Goal: Task Accomplishment & Management: Manage account settings

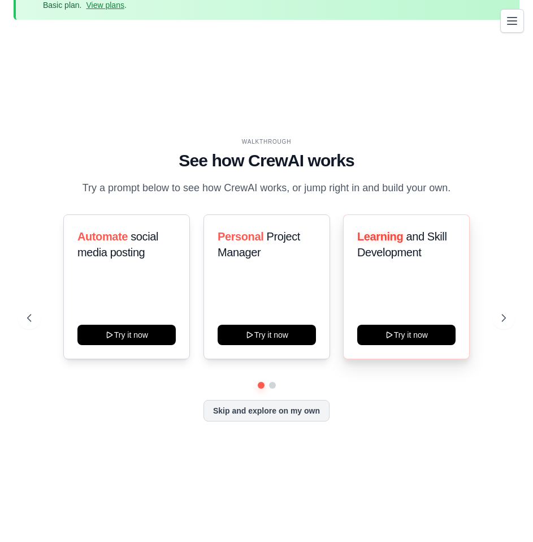
scroll to position [50, 0]
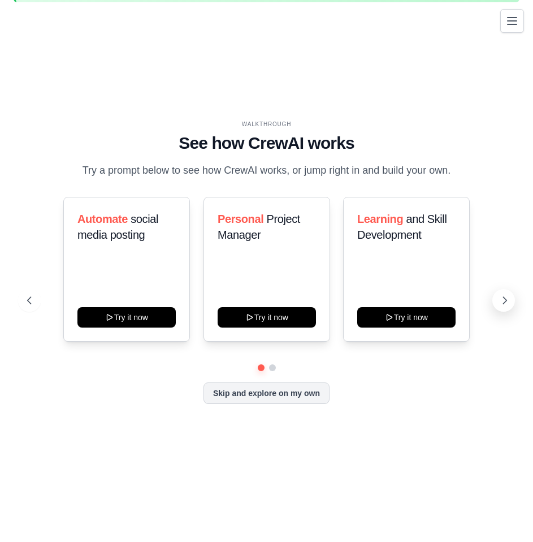
click at [504, 299] on icon at bounding box center [505, 300] width 11 height 11
click at [510, 32] on button "Toggle navigation" at bounding box center [513, 20] width 24 height 24
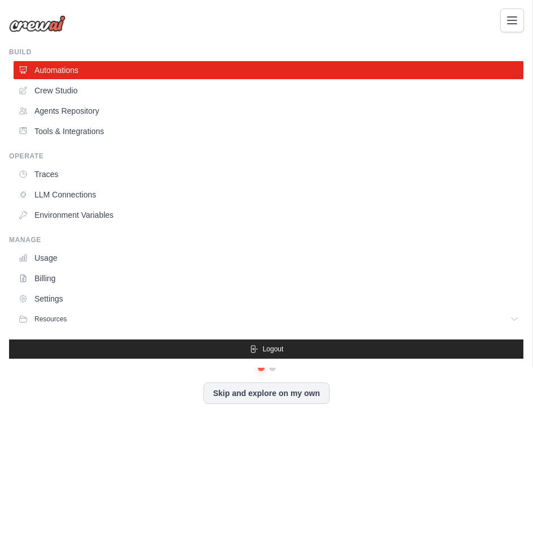
click at [521, 20] on button "Toggle navigation" at bounding box center [513, 20] width 24 height 24
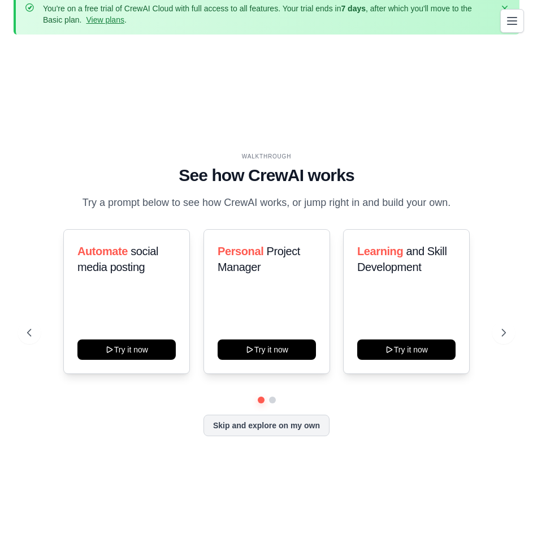
scroll to position [0, 0]
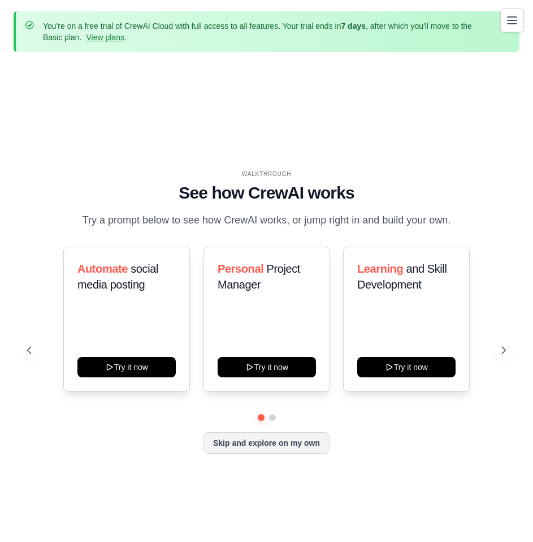
click at [513, 20] on icon "Toggle navigation" at bounding box center [512, 20] width 9 height 7
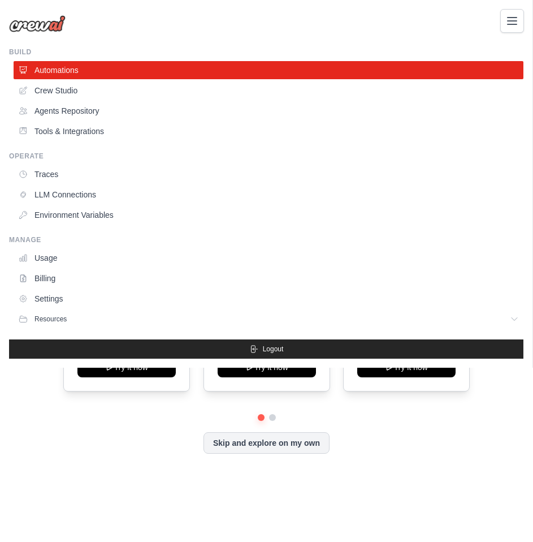
click at [274, 440] on div "andreylop69@gmail.com Settings Build Automations" at bounding box center [266, 271] width 533 height 542
drag, startPoint x: 275, startPoint y: 376, endPoint x: 252, endPoint y: 374, distance: 23.2
click at [274, 376] on div "andreylop69@gmail.com Settings Build Automations" at bounding box center [266, 271] width 533 height 542
click at [152, 368] on div "andreylop69@gmail.com Settings Build Automations" at bounding box center [266, 271] width 533 height 542
click at [403, 376] on div "andreylop69@gmail.com Settings Build Automations" at bounding box center [266, 271] width 533 height 542
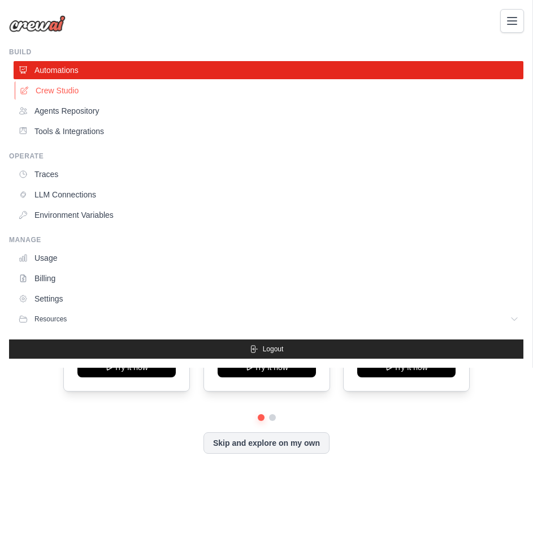
click at [64, 93] on link "Crew Studio" at bounding box center [270, 90] width 510 height 18
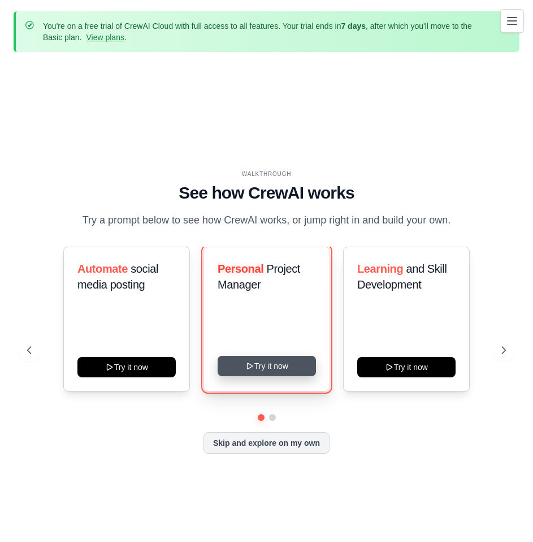
drag, startPoint x: 266, startPoint y: 362, endPoint x: 291, endPoint y: 361, distance: 24.9
click at [270, 361] on button "Try it now" at bounding box center [267, 366] width 98 height 20
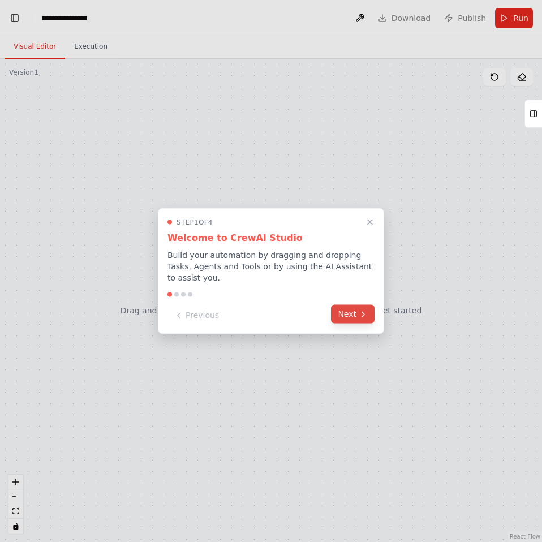
scroll to position [1564, 0]
click at [343, 311] on button "Next" at bounding box center [353, 314] width 44 height 19
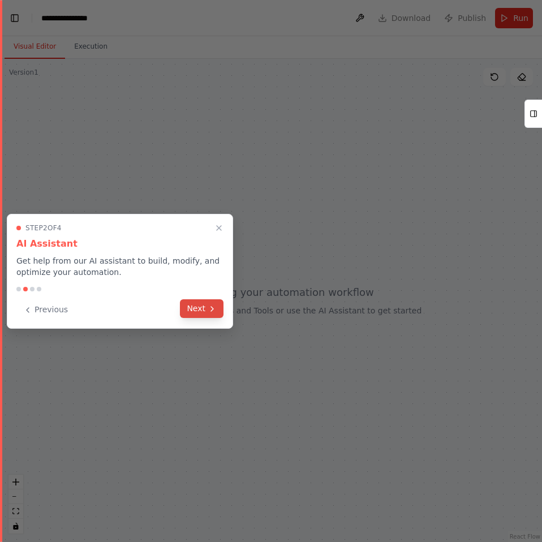
click at [200, 308] on button "Next" at bounding box center [202, 308] width 44 height 19
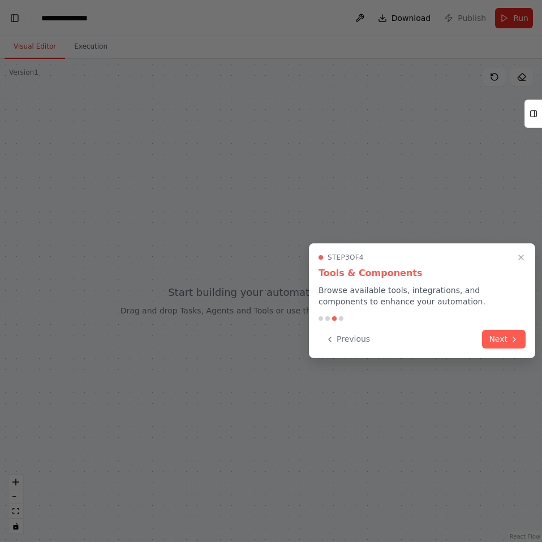
drag, startPoint x: 511, startPoint y: 339, endPoint x: 505, endPoint y: 341, distance: 6.3
click at [512, 339] on icon at bounding box center [514, 339] width 9 height 9
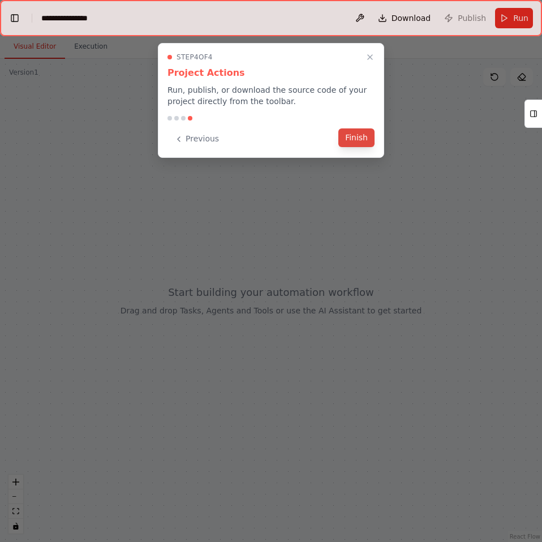
click at [354, 139] on button "Finish" at bounding box center [356, 137] width 36 height 19
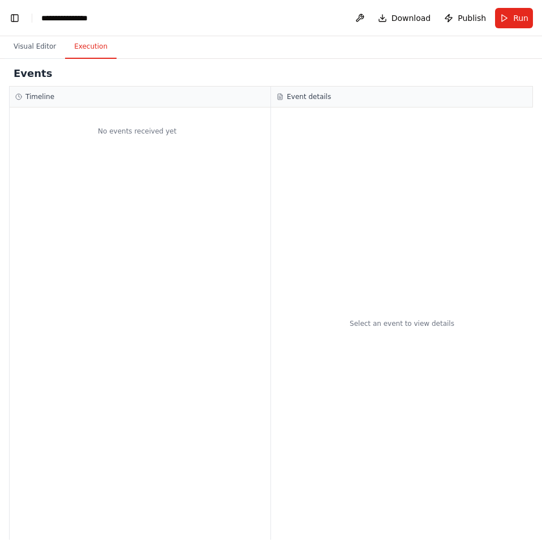
click at [84, 44] on button "Execution" at bounding box center [90, 47] width 51 height 24
click at [33, 51] on button "Visual Editor" at bounding box center [35, 47] width 61 height 24
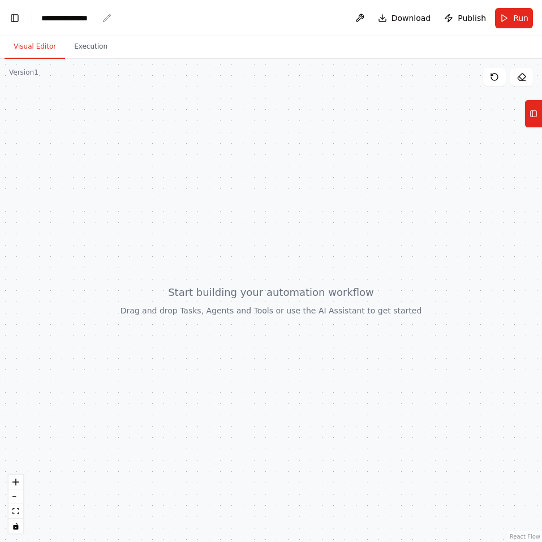
click at [87, 15] on div "**********" at bounding box center [69, 17] width 57 height 11
click at [101, 17] on div "**********" at bounding box center [97, 17] width 113 height 11
drag, startPoint x: 98, startPoint y: 24, endPoint x: -1, endPoint y: 24, distance: 99.0
click at [0, 24] on html "**********" at bounding box center [271, 271] width 542 height 542
click at [536, 119] on icon at bounding box center [533, 114] width 8 height 18
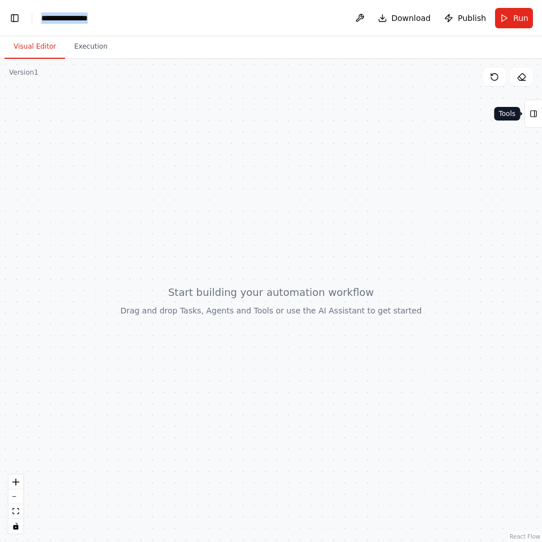
click at [536, 119] on icon at bounding box center [533, 114] width 8 height 18
click at [18, 484] on icon "zoom in" at bounding box center [15, 482] width 7 height 7
click at [11, 15] on button "Toggle Left Sidebar" at bounding box center [15, 18] width 16 height 16
click at [89, 46] on button "Execution" at bounding box center [90, 47] width 51 height 24
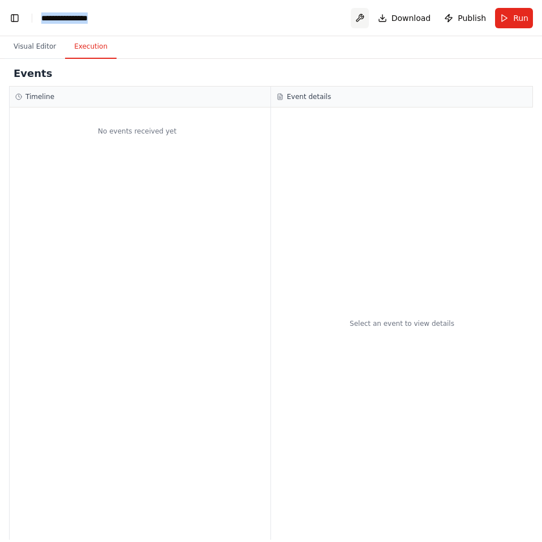
click at [363, 14] on button at bounding box center [360, 18] width 18 height 20
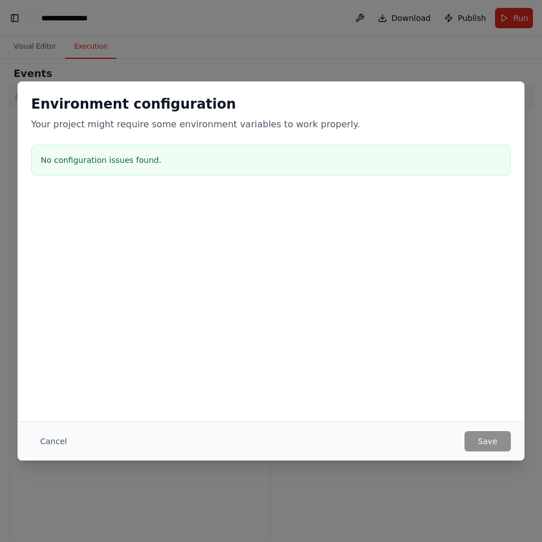
click at [402, 58] on div "Environment configuration Your project might require some environment variables…" at bounding box center [271, 271] width 542 height 542
click at [46, 442] on button "Cancel" at bounding box center [53, 441] width 45 height 20
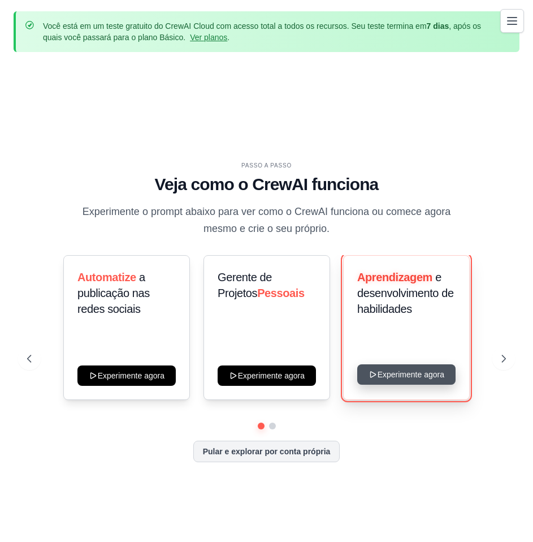
click at [404, 375] on button "Experimente agora" at bounding box center [407, 374] width 98 height 20
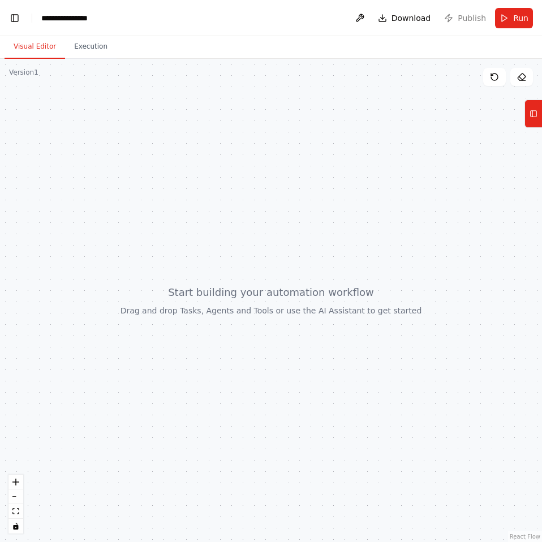
scroll to position [1473, 0]
click at [350, 302] on div at bounding box center [271, 300] width 542 height 483
click at [61, 21] on div "**********" at bounding box center [69, 17] width 57 height 11
click at [118, 20] on div "**********" at bounding box center [97, 17] width 113 height 11
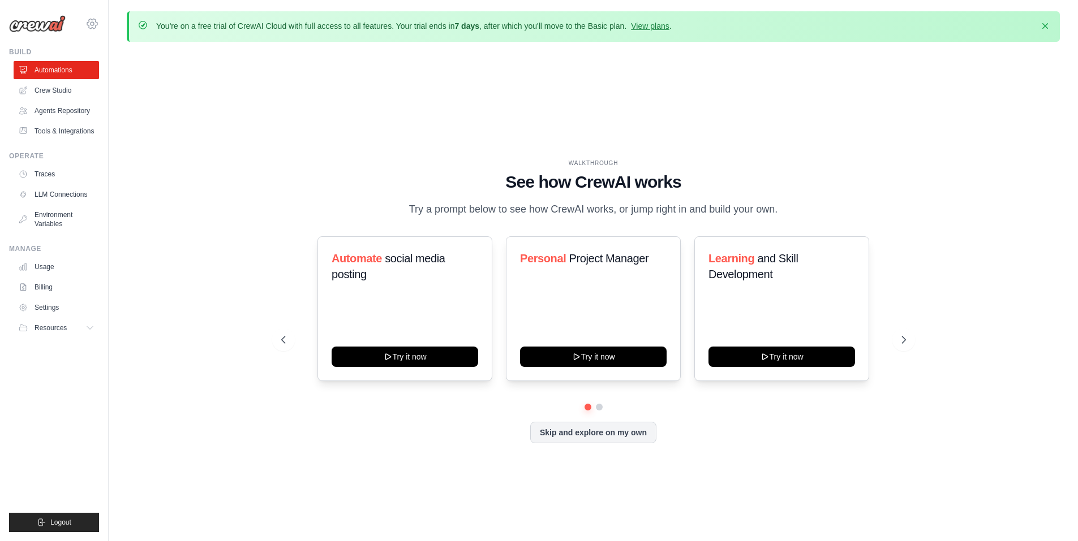
click at [89, 21] on icon at bounding box center [92, 24] width 14 height 14
click at [137, 71] on span "Settings" at bounding box center [141, 69] width 89 height 11
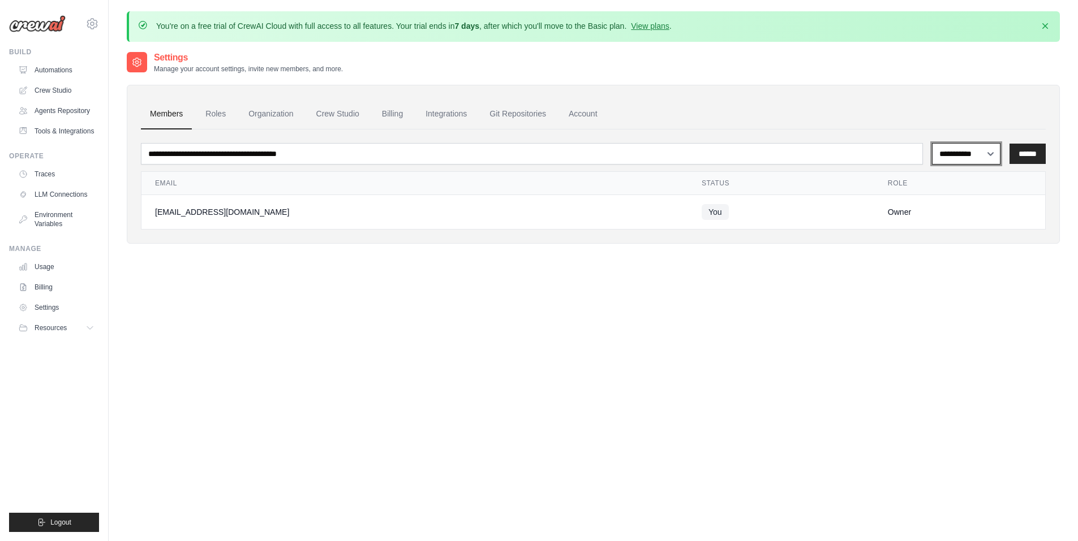
click at [991, 152] on select "**********" at bounding box center [966, 153] width 68 height 21
click at [949, 79] on div "**********" at bounding box center [593, 159] width 933 height 170
click at [223, 118] on link "Roles" at bounding box center [215, 114] width 38 height 31
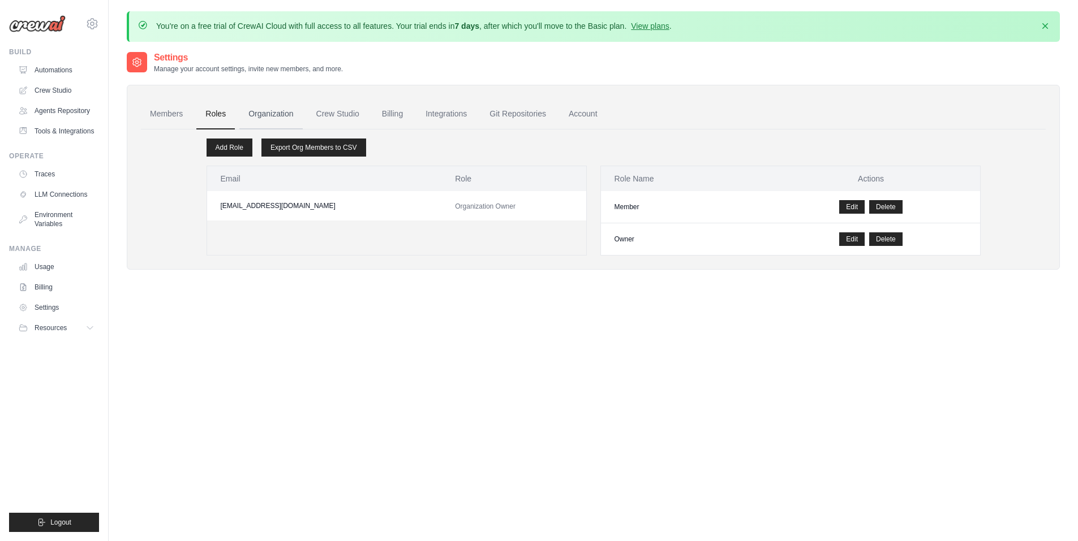
click at [277, 117] on link "Organization" at bounding box center [270, 114] width 63 height 31
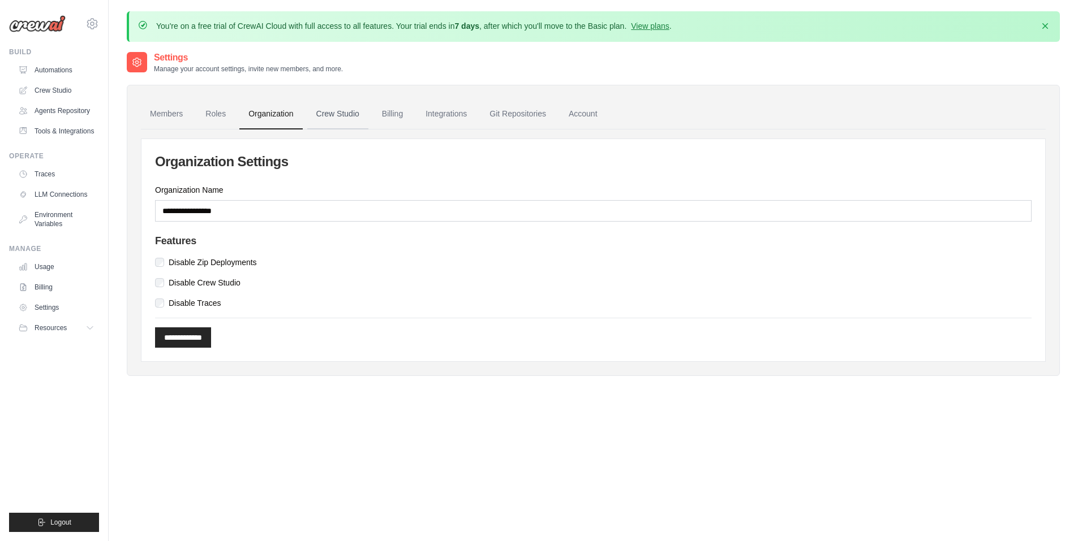
click at [363, 116] on link "Crew Studio" at bounding box center [337, 114] width 61 height 31
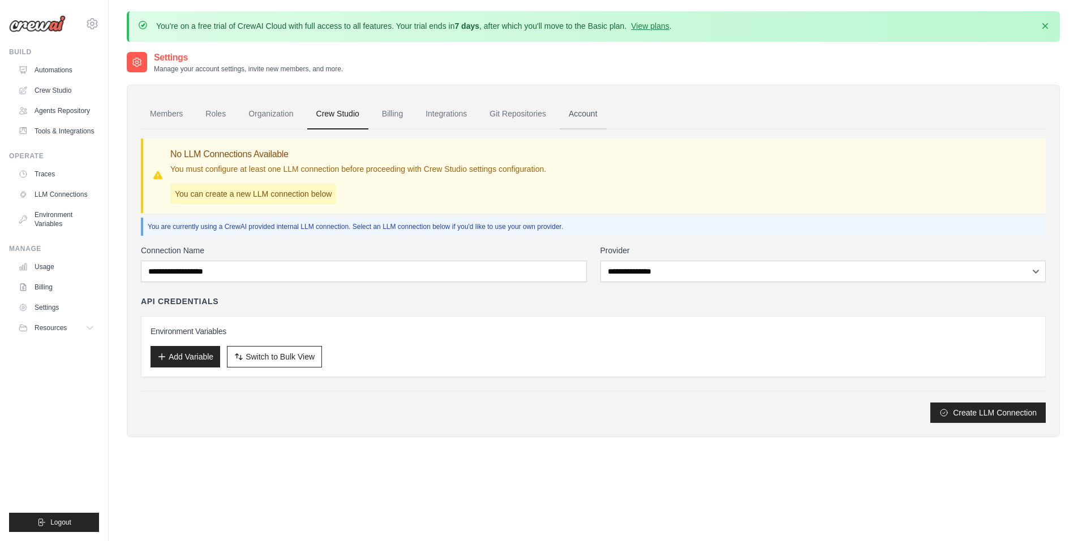
click at [588, 113] on link "Account" at bounding box center [582, 114] width 47 height 31
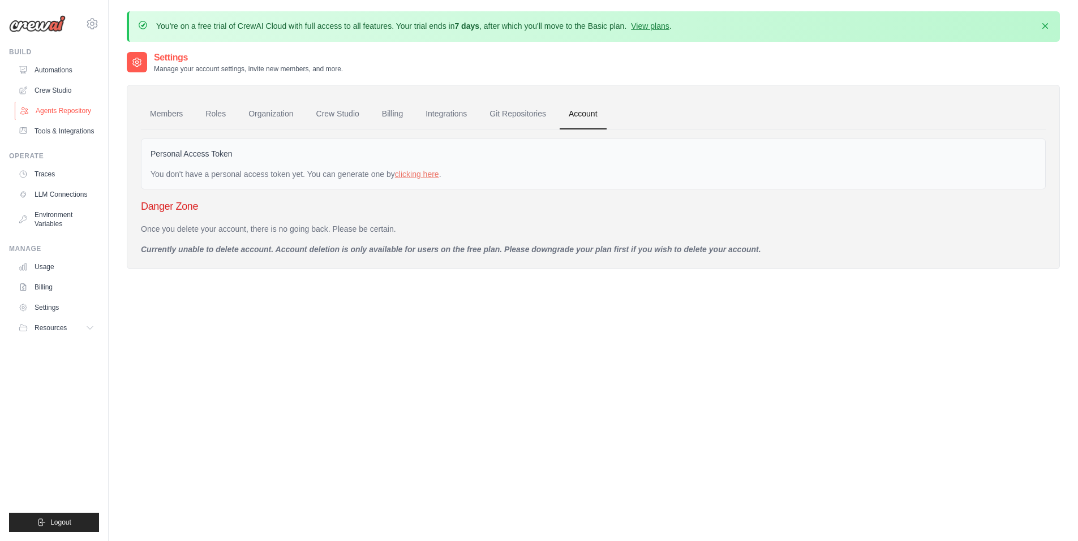
click at [67, 111] on link "Agents Repository" at bounding box center [57, 111] width 85 height 18
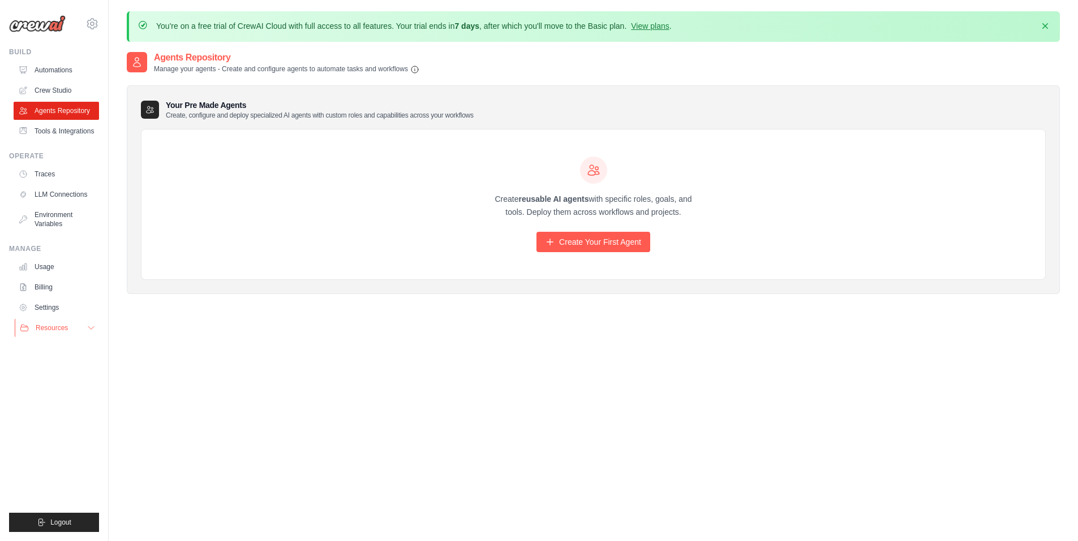
click at [53, 325] on span "Resources" at bounding box center [52, 328] width 32 height 9
click at [50, 365] on span "GitHub" at bounding box center [50, 365] width 21 height 9
click at [59, 132] on link "Tools & Integrations" at bounding box center [57, 131] width 85 height 18
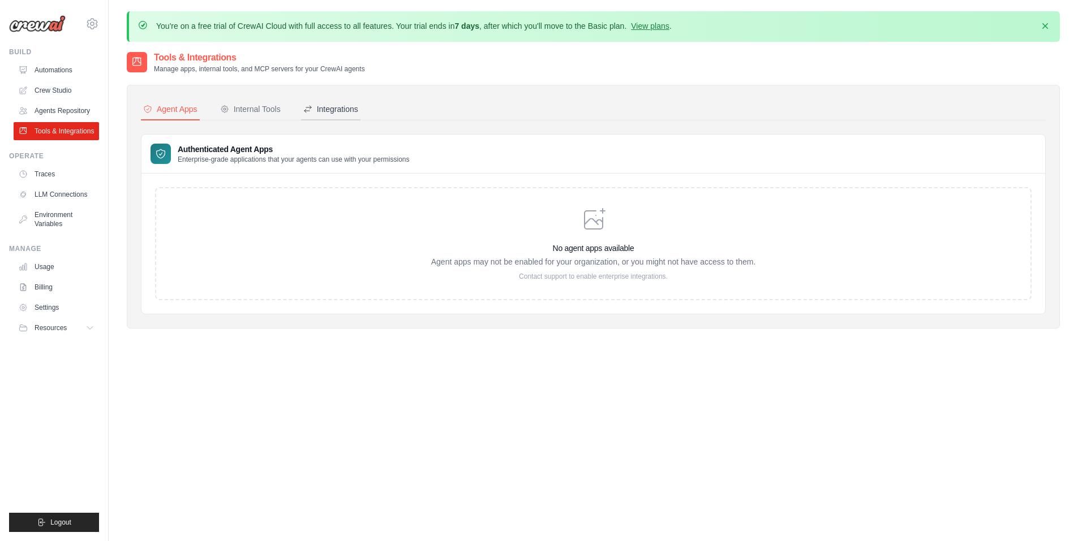
click at [331, 106] on div "Integrations" at bounding box center [330, 109] width 55 height 11
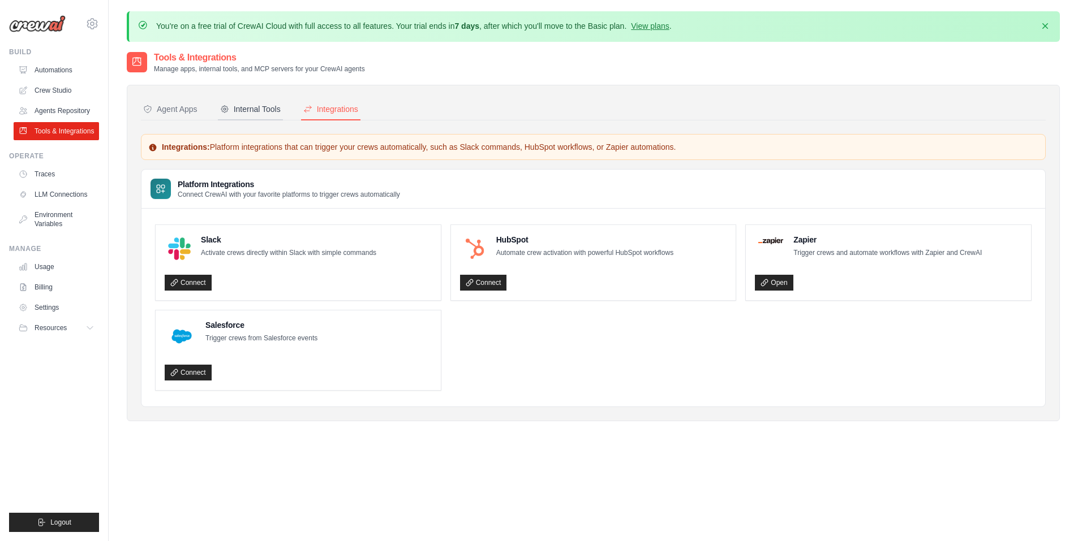
click at [246, 113] on div "Internal Tools" at bounding box center [250, 109] width 61 height 11
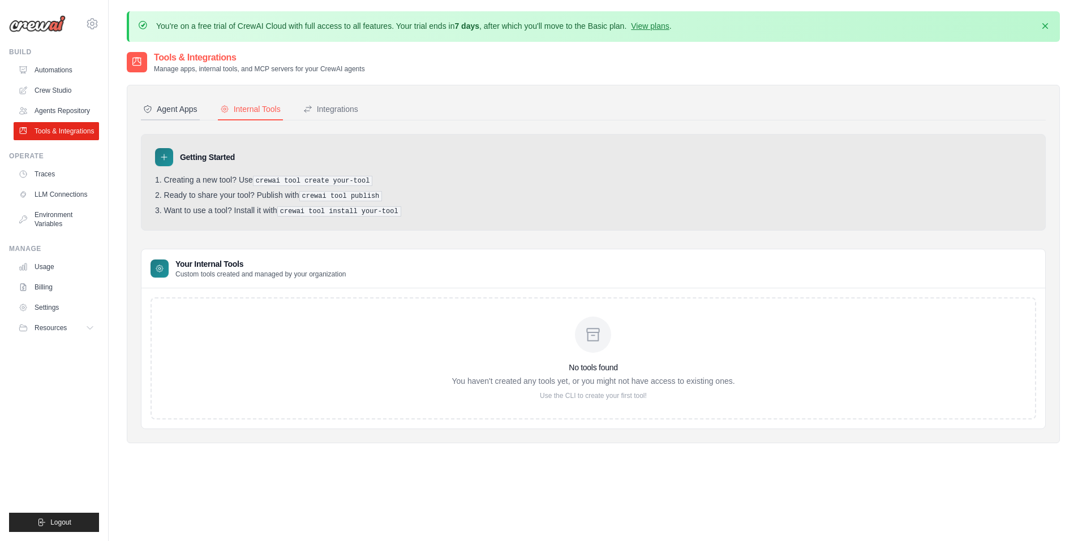
click at [183, 109] on div "Agent Apps" at bounding box center [170, 109] width 54 height 11
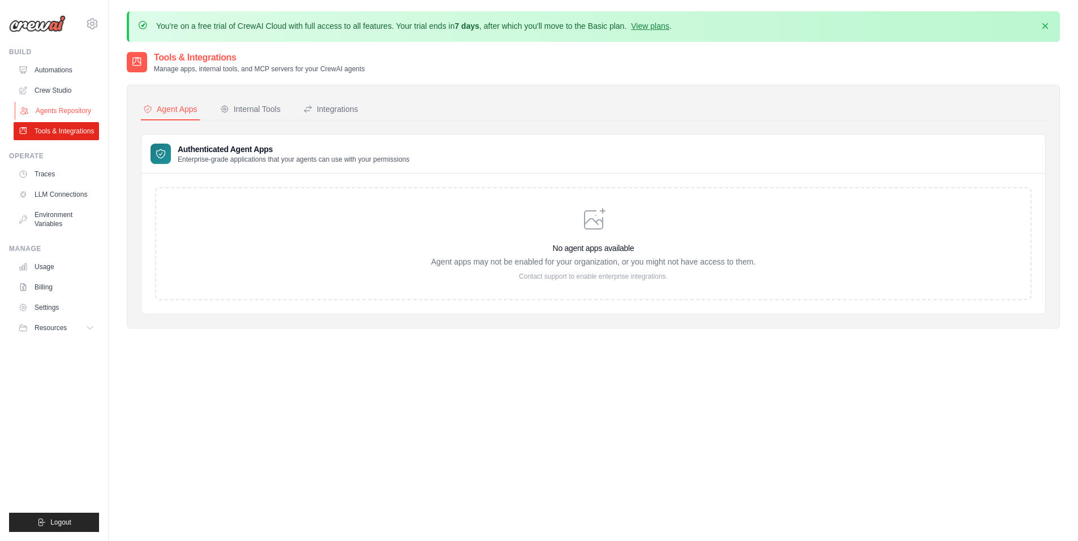
click at [58, 114] on link "Agents Repository" at bounding box center [57, 111] width 85 height 18
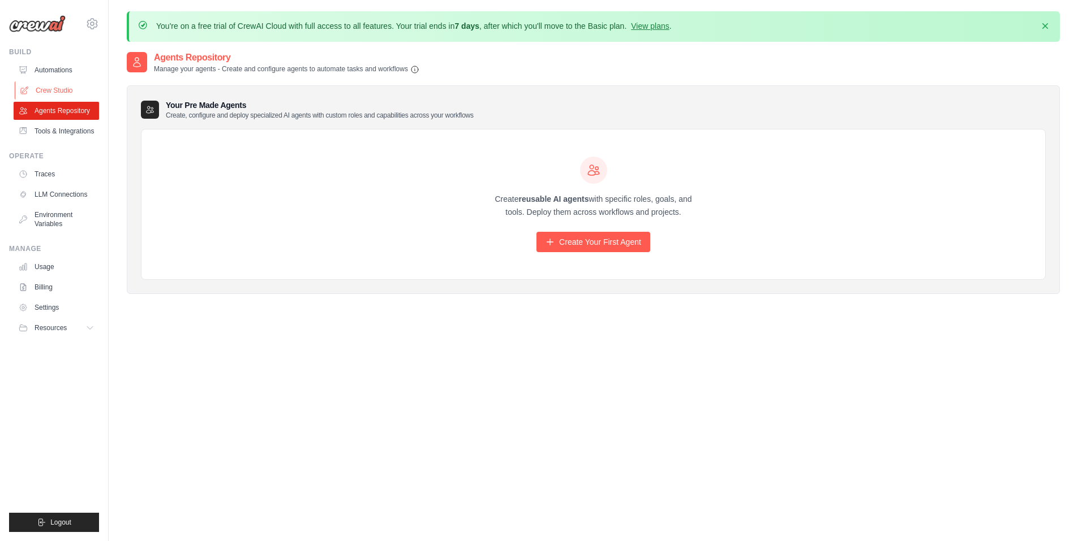
click at [57, 96] on link "Crew Studio" at bounding box center [57, 90] width 85 height 18
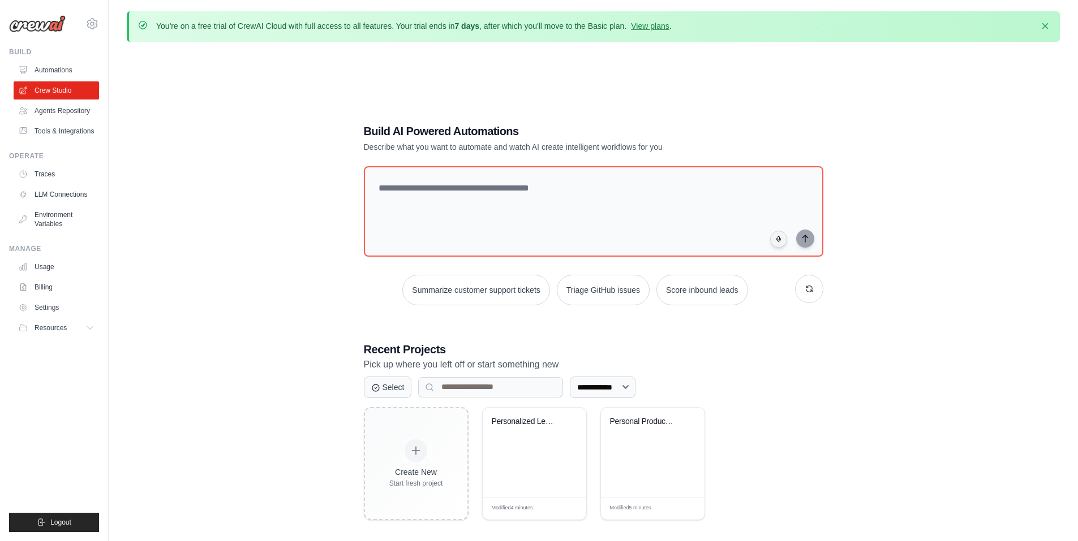
click at [59, 77] on link "Automations" at bounding box center [56, 70] width 85 height 18
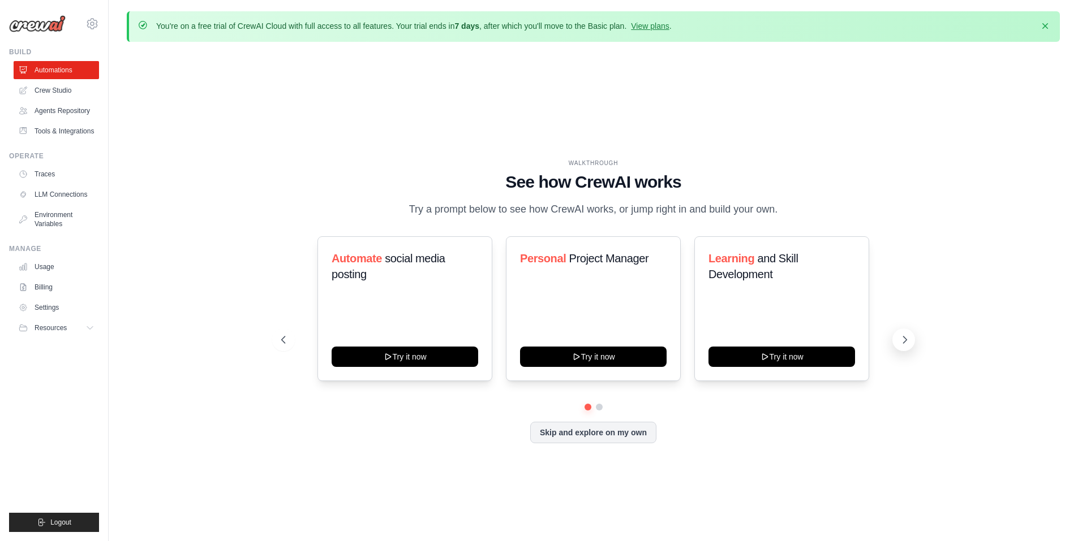
click at [908, 341] on icon at bounding box center [904, 339] width 11 height 11
click at [899, 338] on icon at bounding box center [904, 339] width 11 height 11
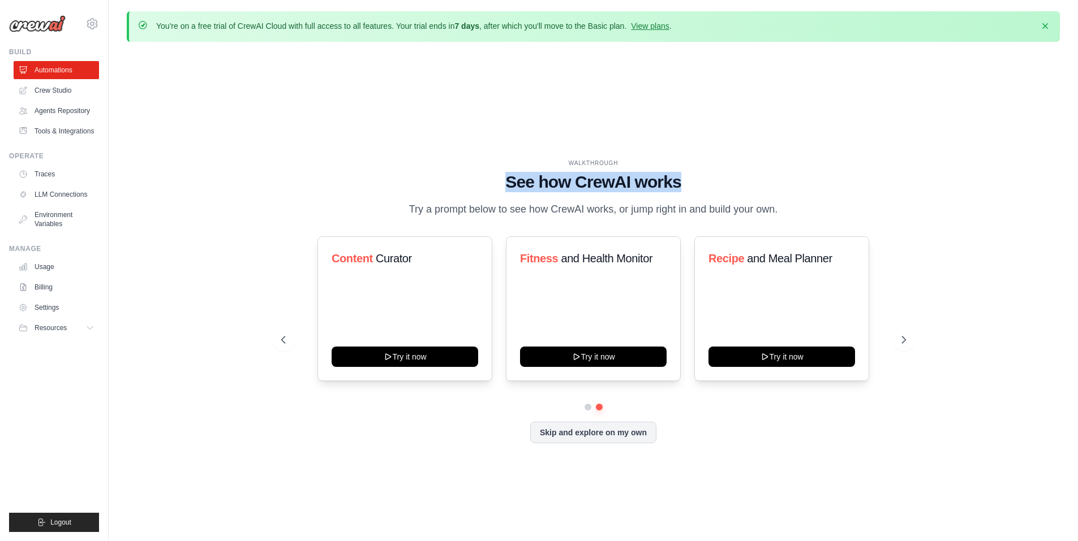
drag, startPoint x: 688, startPoint y: 176, endPoint x: 448, endPoint y: 186, distance: 240.1
click at [448, 186] on h1 "See how CrewAI works" at bounding box center [593, 182] width 625 height 20
click at [283, 337] on icon at bounding box center [281, 340] width 3 height 7
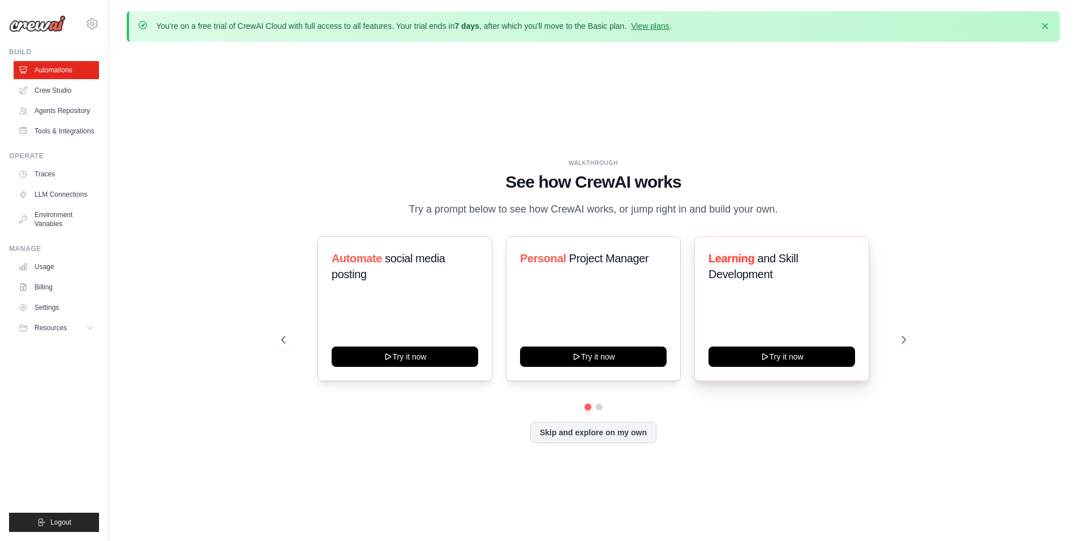
click at [772, 284] on div "Learning and Skill Development" at bounding box center [781, 271] width 147 height 41
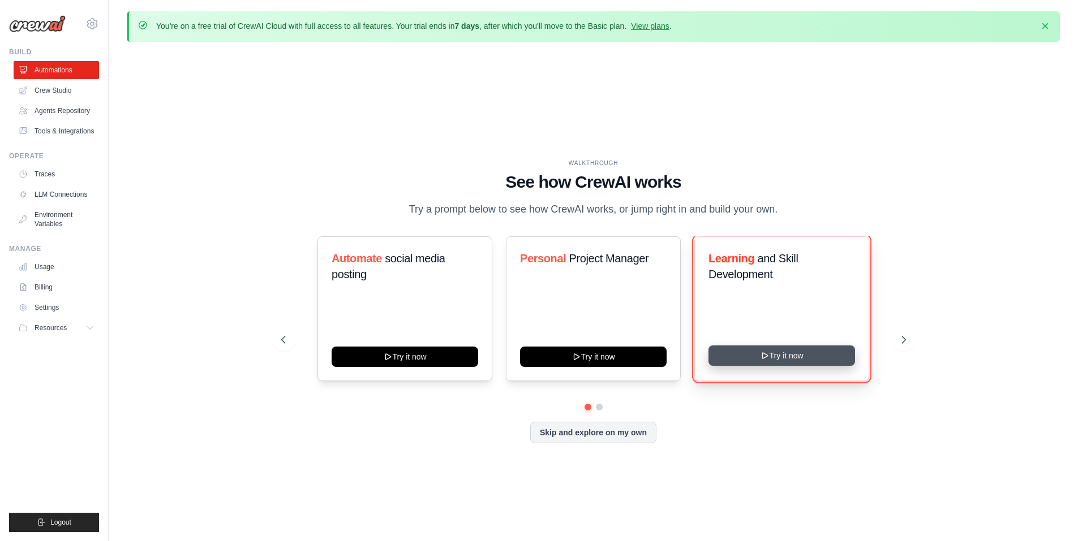
click at [788, 352] on button "Try it now" at bounding box center [781, 356] width 147 height 20
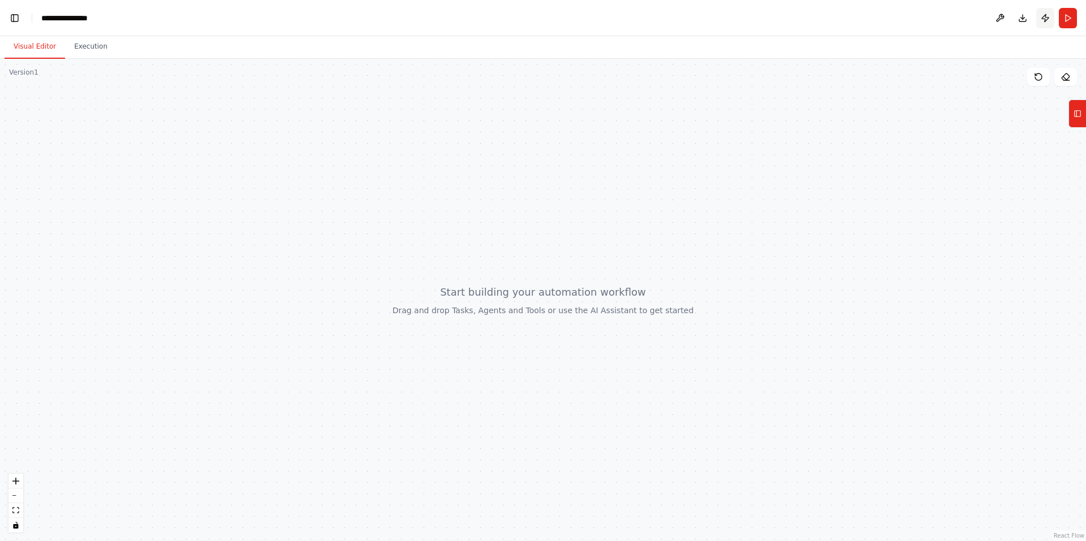
scroll to position [1525, 0]
click at [1045, 16] on button "Publish" at bounding box center [1045, 18] width 18 height 20
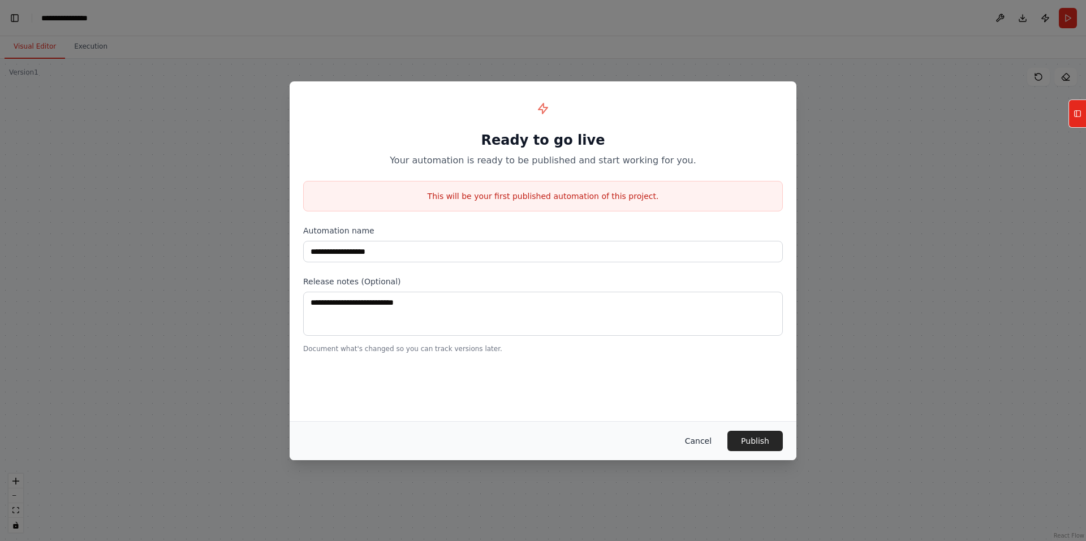
click at [702, 446] on button "Cancel" at bounding box center [698, 441] width 45 height 20
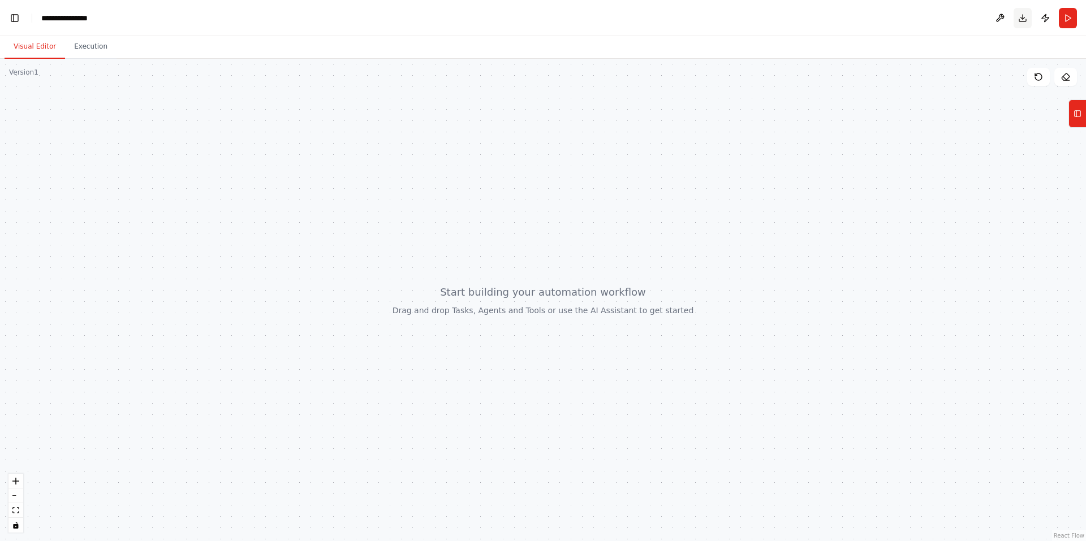
click at [1021, 19] on button "Download" at bounding box center [1023, 18] width 18 height 20
click at [1072, 494] on button "Notifications (F8)" at bounding box center [1068, 500] width 14 height 14
click at [997, 21] on button at bounding box center [1000, 18] width 18 height 20
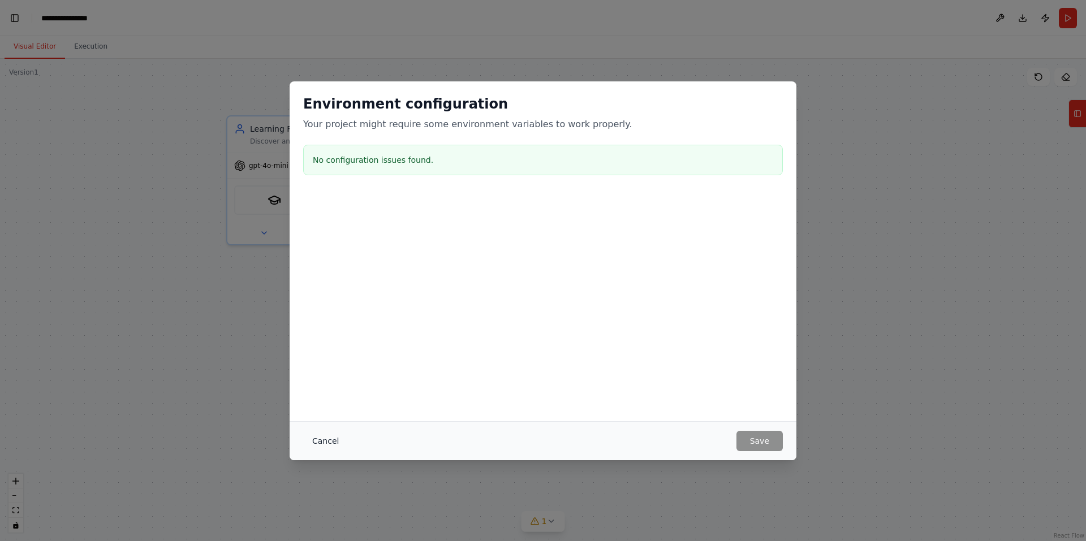
click at [333, 438] on button "Cancel" at bounding box center [325, 441] width 45 height 20
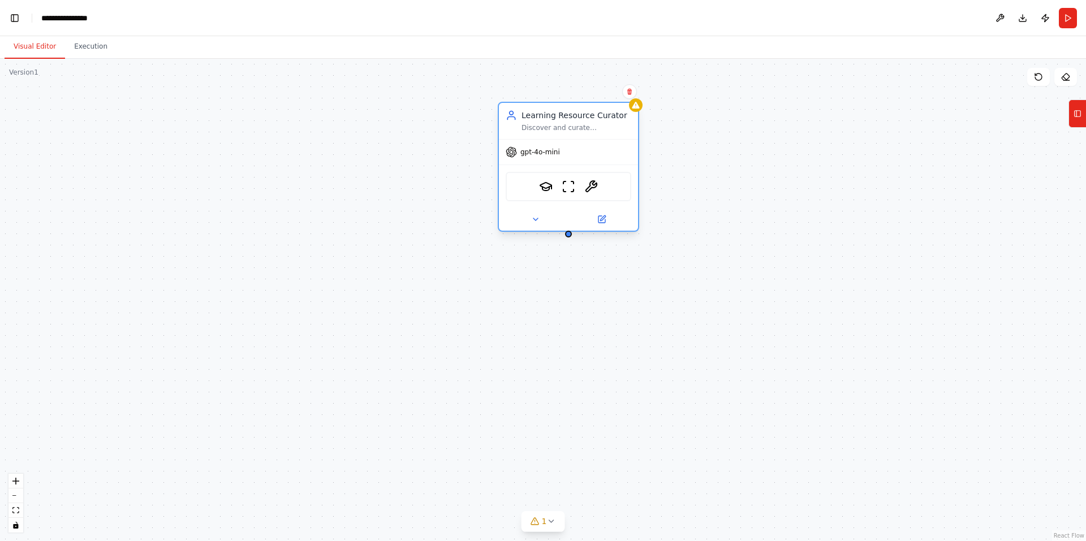
drag, startPoint x: 286, startPoint y: 131, endPoint x: 581, endPoint y: 131, distance: 294.7
click at [563, 123] on div "Learning Resource Curator Discover and curate personalized learning resources f…" at bounding box center [577, 121] width 110 height 23
drag, startPoint x: 583, startPoint y: 162, endPoint x: 650, endPoint y: 161, distance: 67.3
click at [650, 161] on div "Learning Resource Curator Discover and curate personalized learning resources f…" at bounding box center [579, 167] width 141 height 130
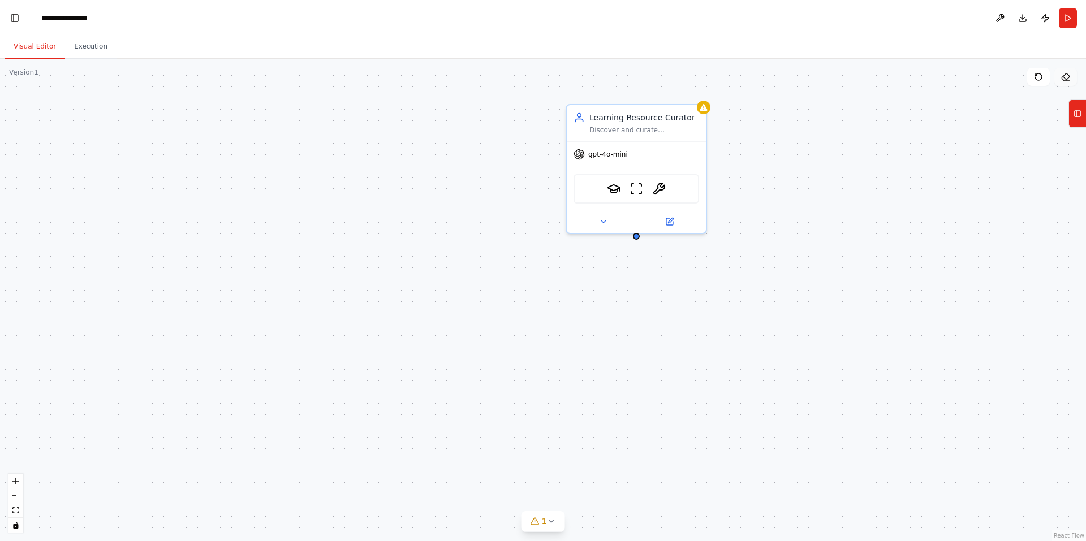
click at [1067, 73] on icon at bounding box center [1065, 76] width 9 height 9
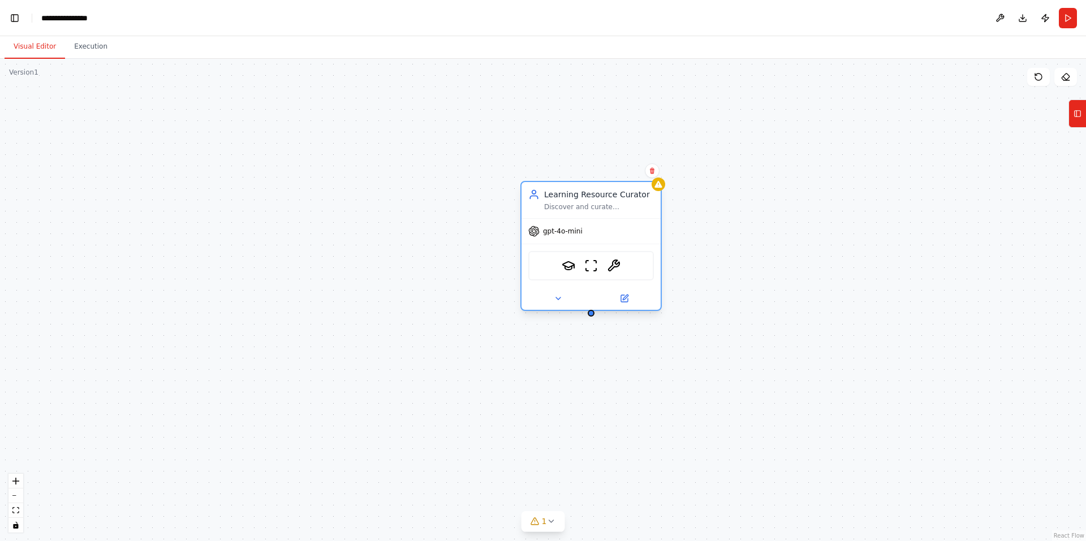
drag, startPoint x: 654, startPoint y: 152, endPoint x: 609, endPoint y: 239, distance: 98.2
click at [609, 239] on div "gpt-4o-mini" at bounding box center [591, 231] width 139 height 25
drag, startPoint x: 652, startPoint y: 174, endPoint x: 677, endPoint y: 168, distance: 25.7
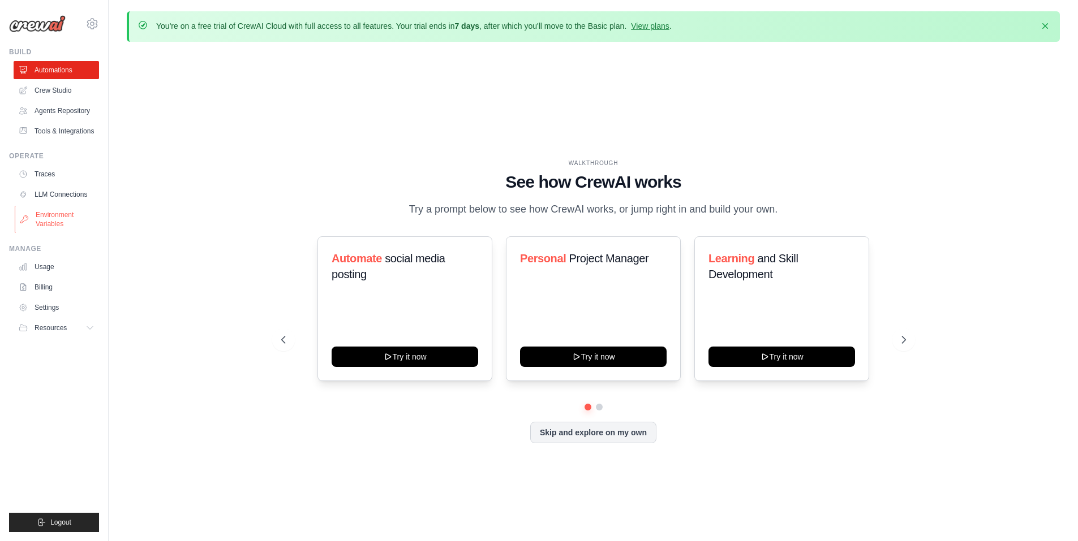
click at [56, 222] on link "Environment Variables" at bounding box center [57, 219] width 85 height 27
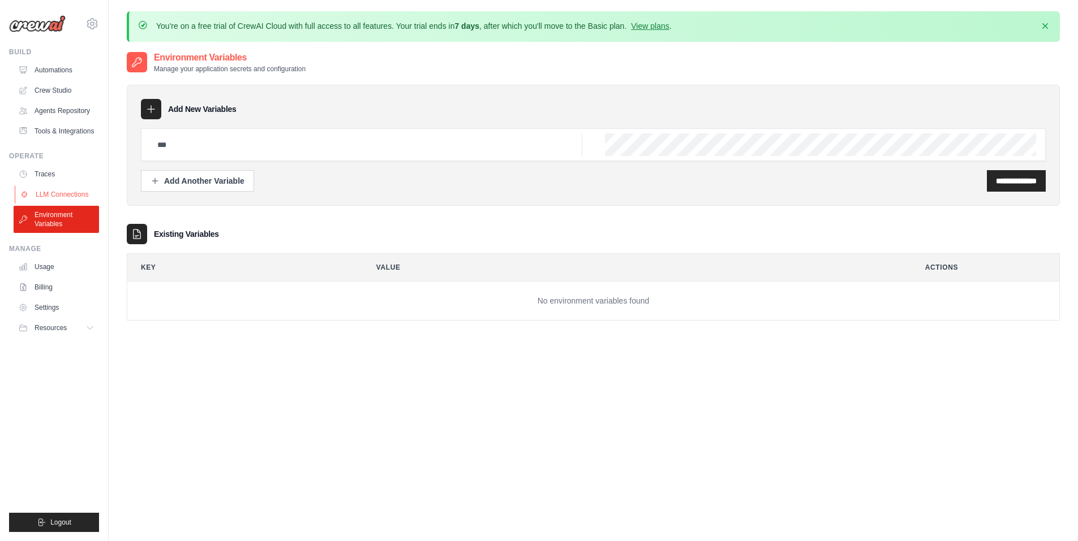
click at [59, 193] on link "LLM Connections" at bounding box center [57, 195] width 85 height 18
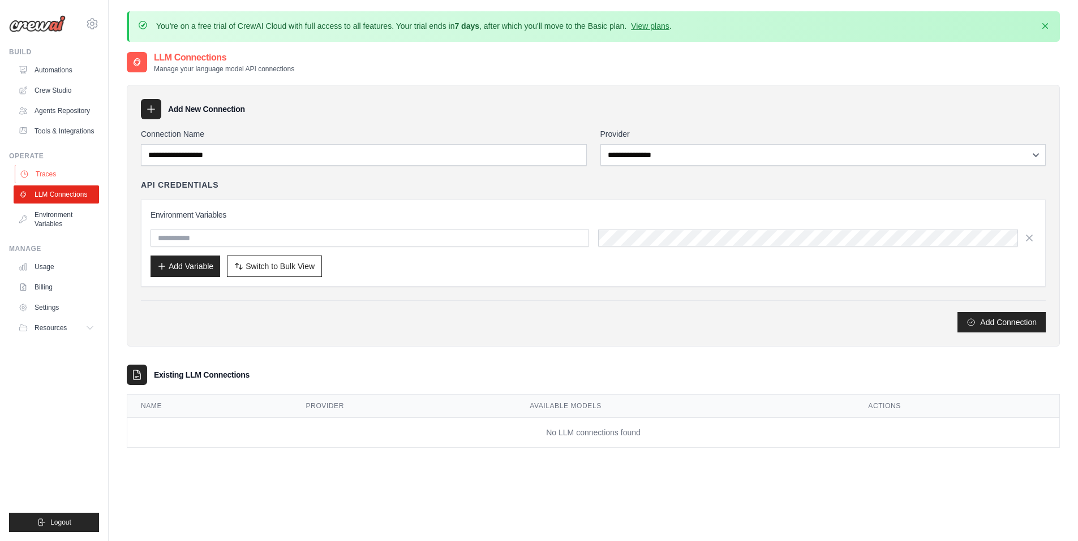
click at [44, 173] on link "Traces" at bounding box center [57, 174] width 85 height 18
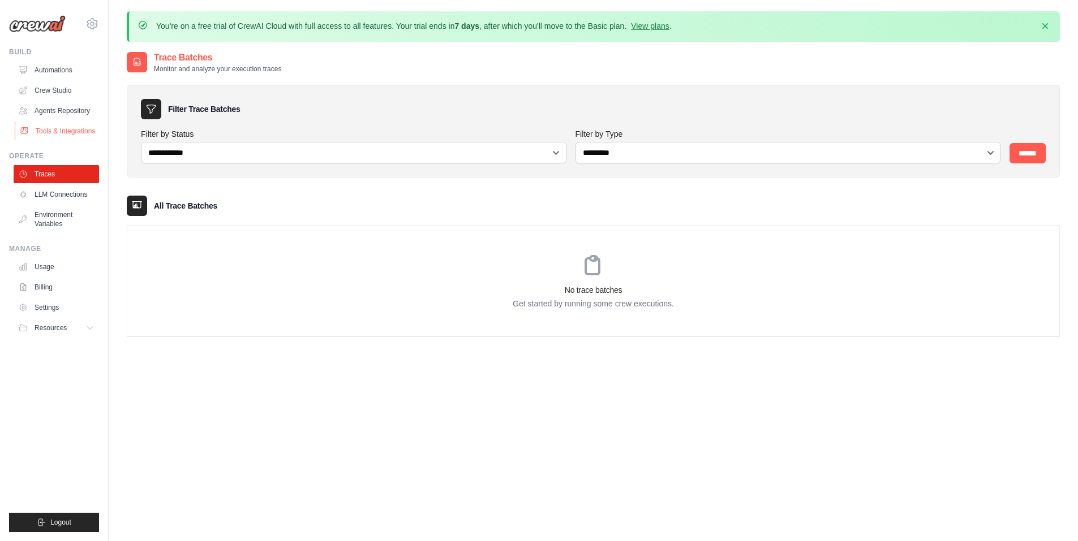
click at [56, 139] on link "Tools & Integrations" at bounding box center [57, 131] width 85 height 18
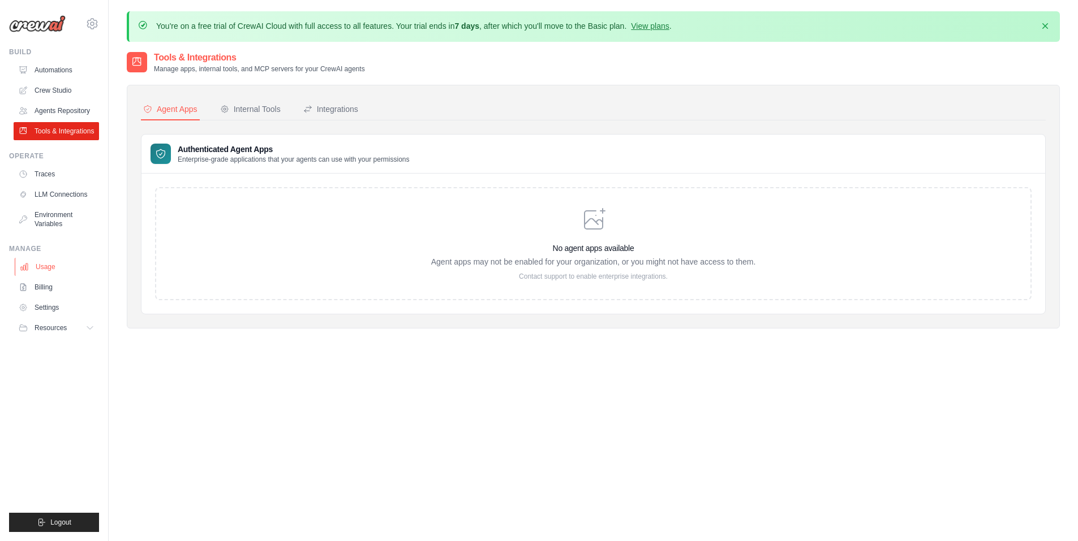
click at [48, 261] on link "Usage" at bounding box center [57, 267] width 85 height 18
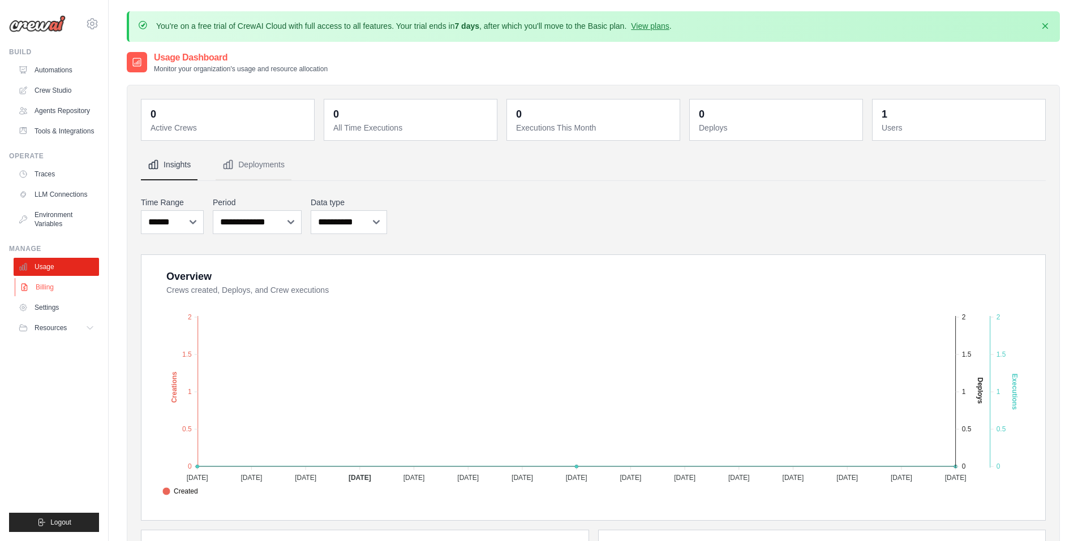
click at [49, 292] on link "Billing" at bounding box center [57, 287] width 85 height 18
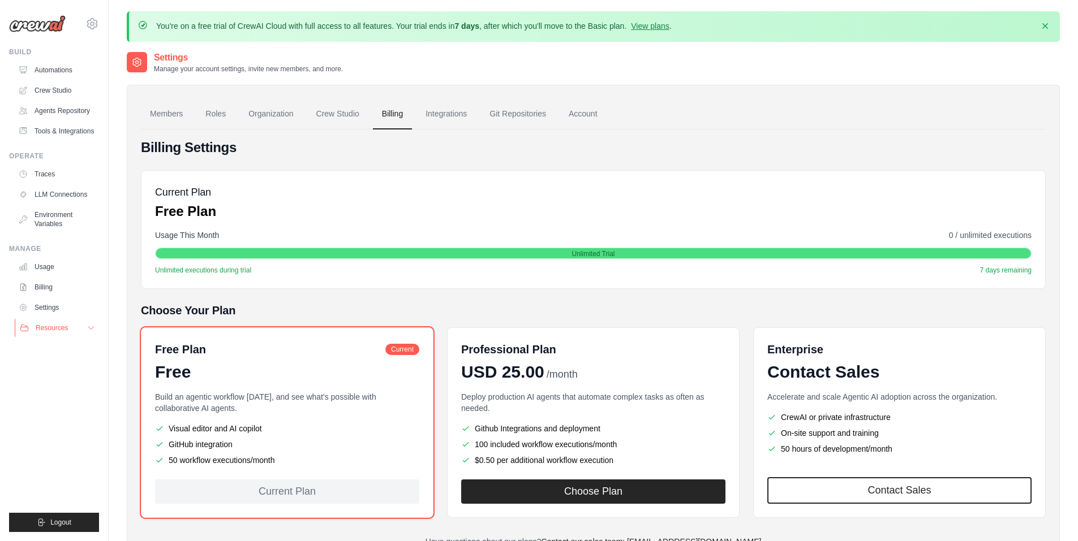
click at [53, 335] on button "Resources" at bounding box center [57, 328] width 85 height 18
click at [292, 434] on li "Visual editor and AI copilot" at bounding box center [287, 428] width 264 height 11
drag, startPoint x: 293, startPoint y: 460, endPoint x: 151, endPoint y: 414, distance: 149.2
click at [151, 414] on div "Free Plan Current Free Build an agentic workflow today, and see what's possible…" at bounding box center [287, 423] width 292 height 191
drag, startPoint x: 162, startPoint y: 353, endPoint x: 234, endPoint y: 374, distance: 75.4
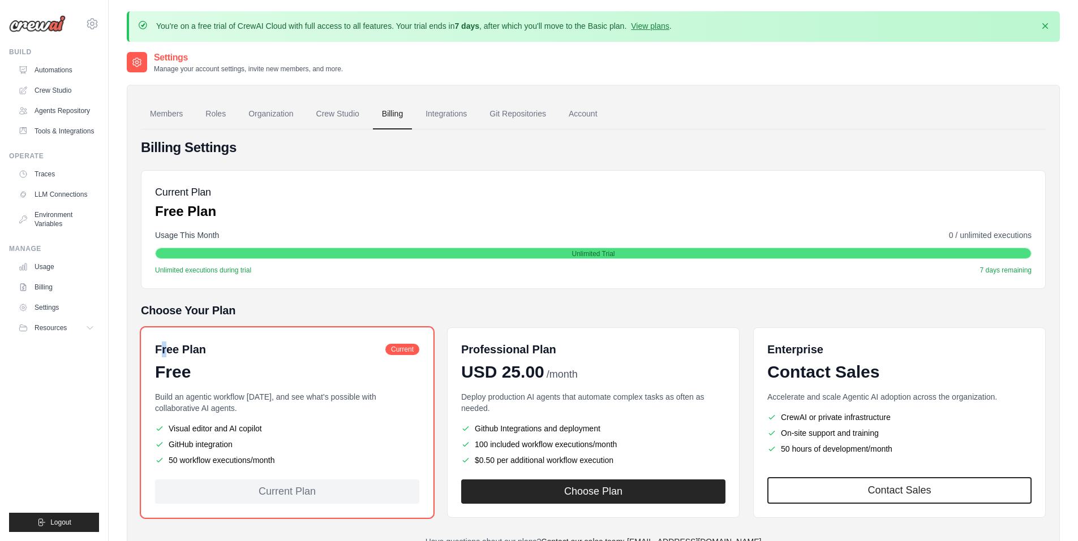
click at [175, 349] on h6 "Free Plan" at bounding box center [180, 350] width 51 height 16
click at [295, 494] on div "Current Plan" at bounding box center [287, 492] width 264 height 24
drag, startPoint x: 236, startPoint y: 448, endPoint x: 220, endPoint y: 451, distance: 16.8
click at [220, 451] on ul "Visual editor and AI copilot GitHub integration 50 workflow executions/month" at bounding box center [287, 444] width 264 height 43
click at [488, 208] on div "Current Plan Free Plan" at bounding box center [593, 202] width 876 height 36
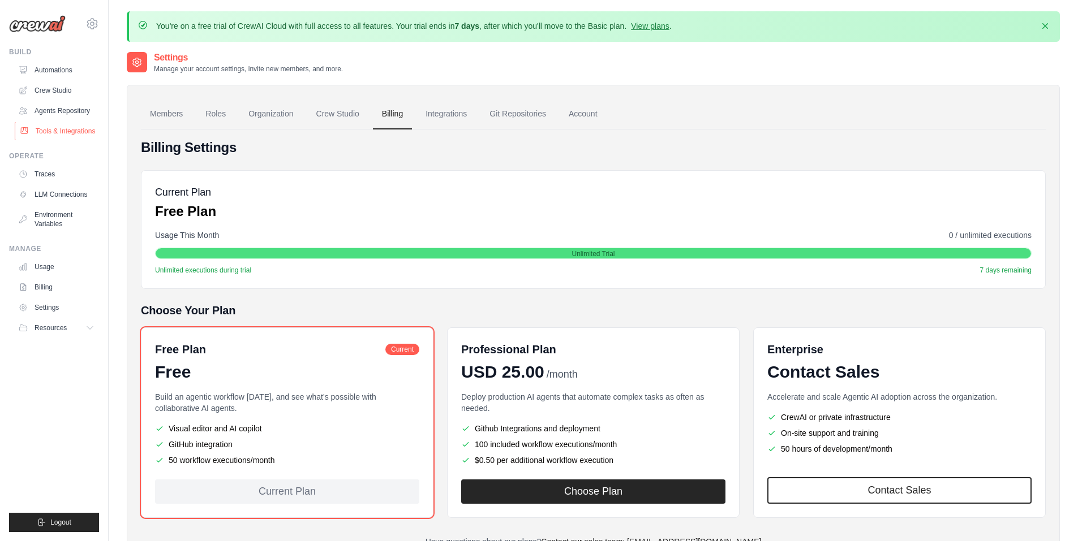
click at [76, 132] on link "Tools & Integrations" at bounding box center [57, 131] width 85 height 18
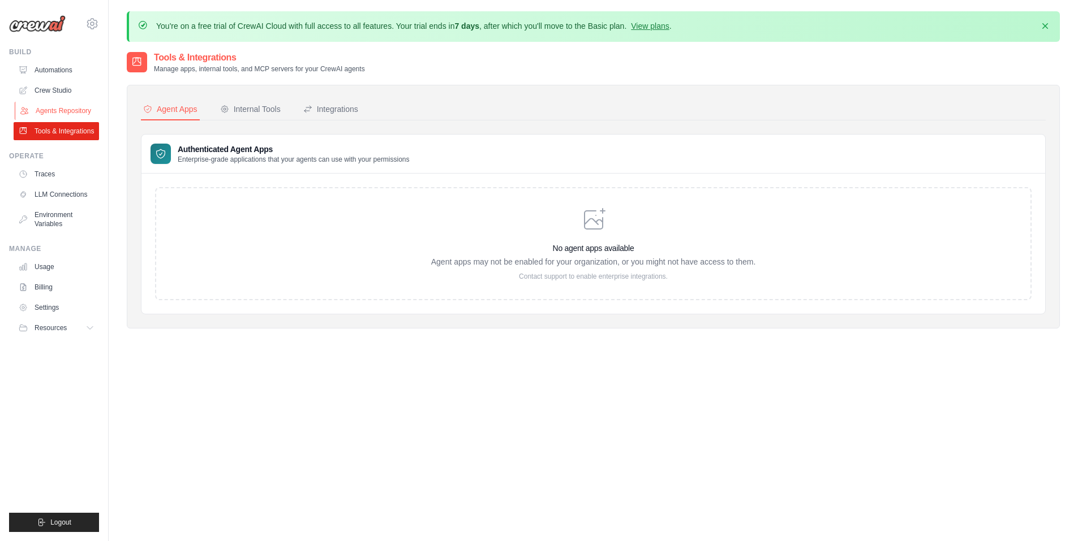
click at [79, 111] on link "Agents Repository" at bounding box center [57, 111] width 85 height 18
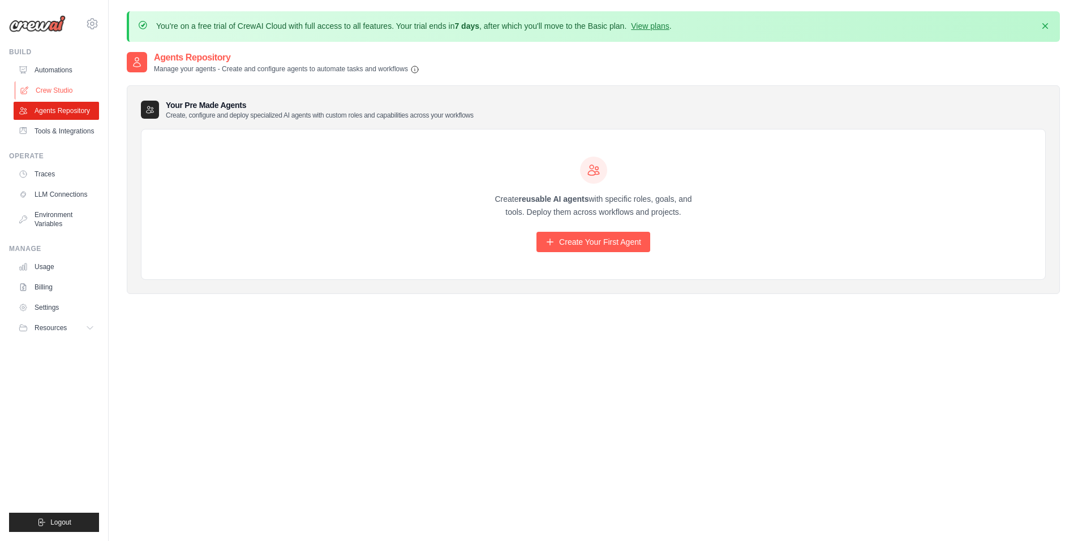
click at [68, 91] on link "Crew Studio" at bounding box center [57, 90] width 85 height 18
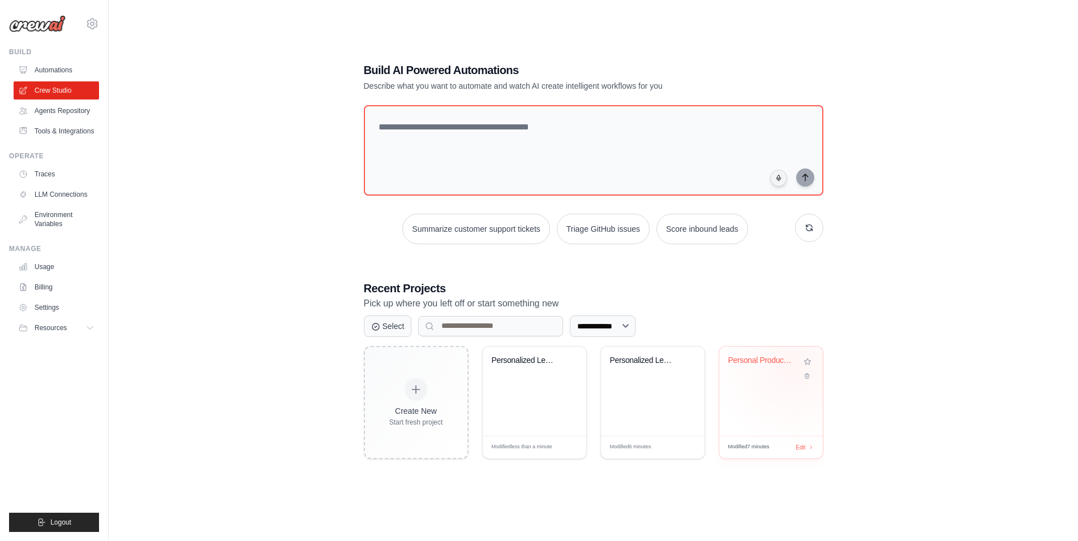
scroll to position [62, 0]
click at [630, 326] on select "**********" at bounding box center [603, 325] width 66 height 21
click at [570, 315] on select "**********" at bounding box center [603, 325] width 66 height 21
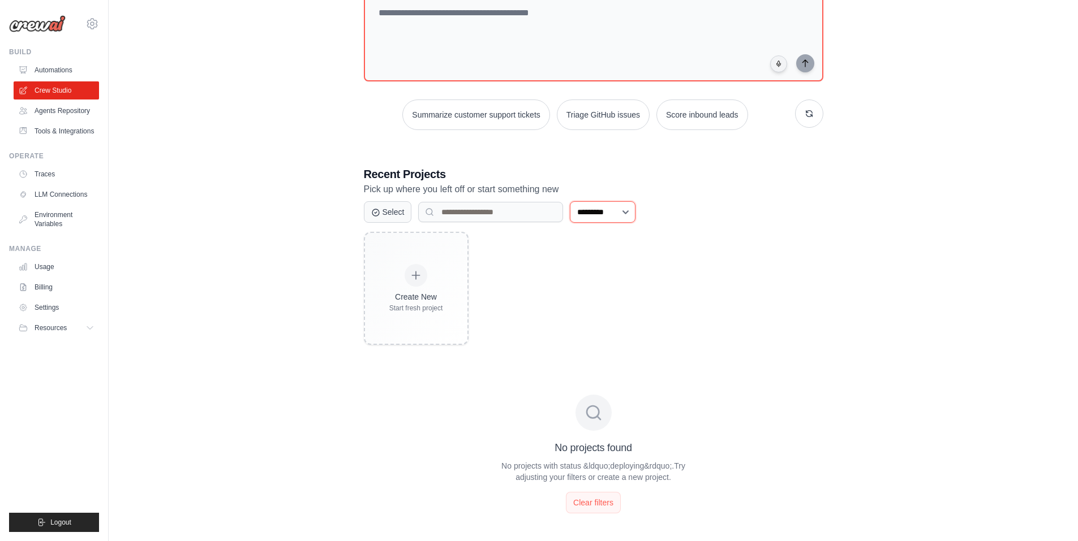
scroll to position [159, 0]
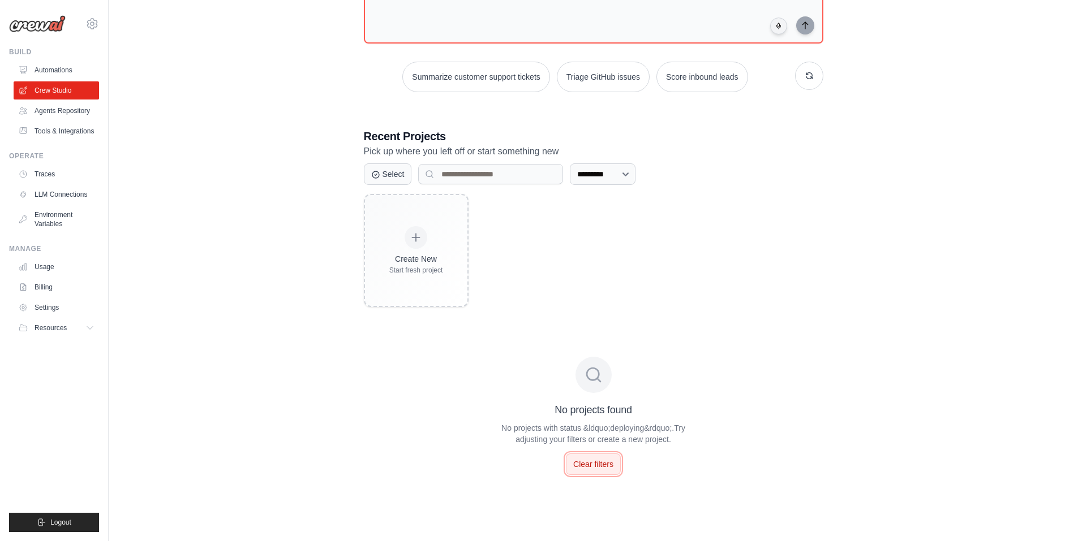
click at [596, 470] on button "Clear filters" at bounding box center [593, 464] width 55 height 21
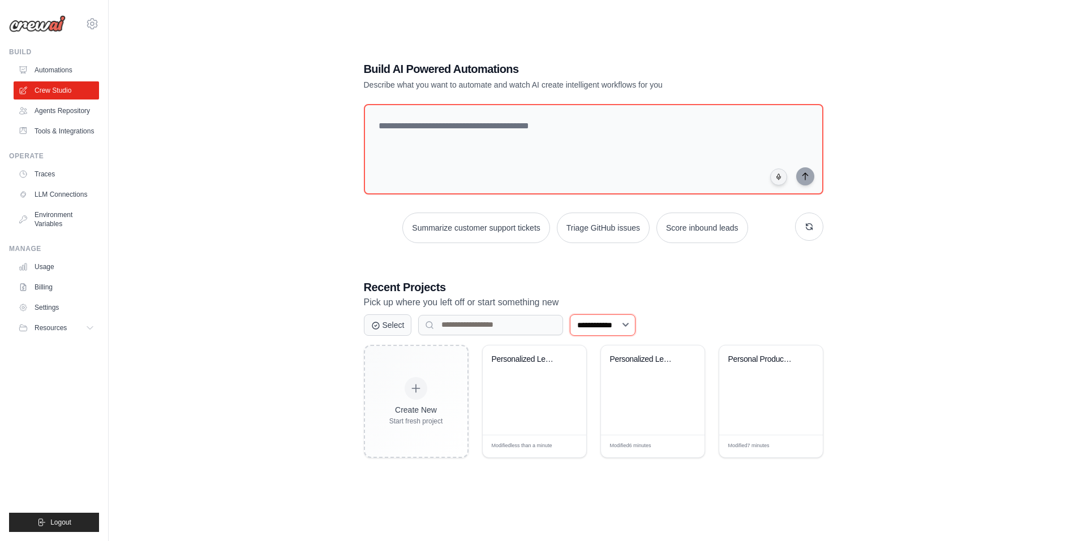
click at [618, 327] on select "**********" at bounding box center [603, 325] width 66 height 21
select select "*********"
click at [570, 315] on select "**********" at bounding box center [603, 325] width 66 height 21
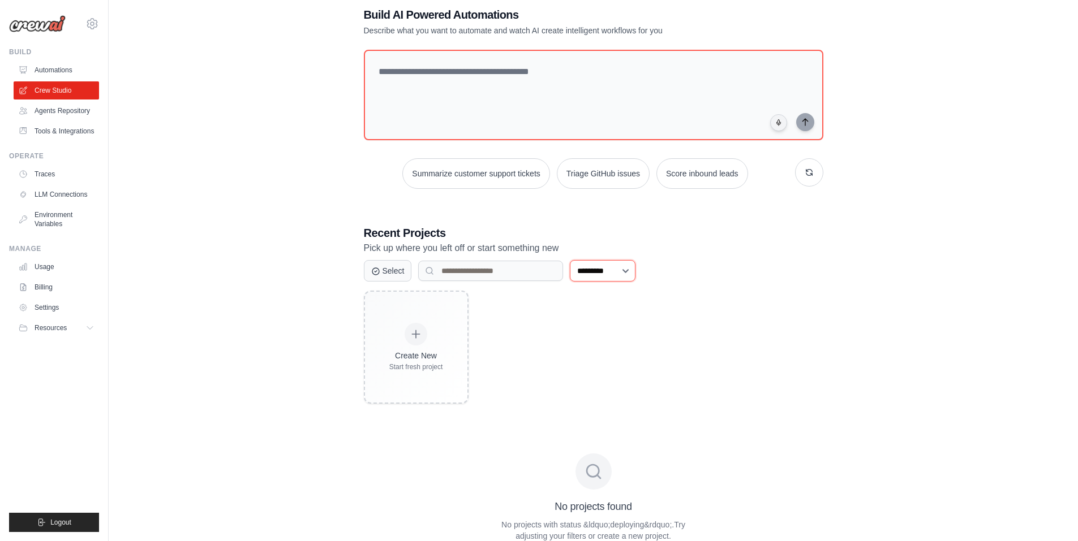
scroll to position [8, 0]
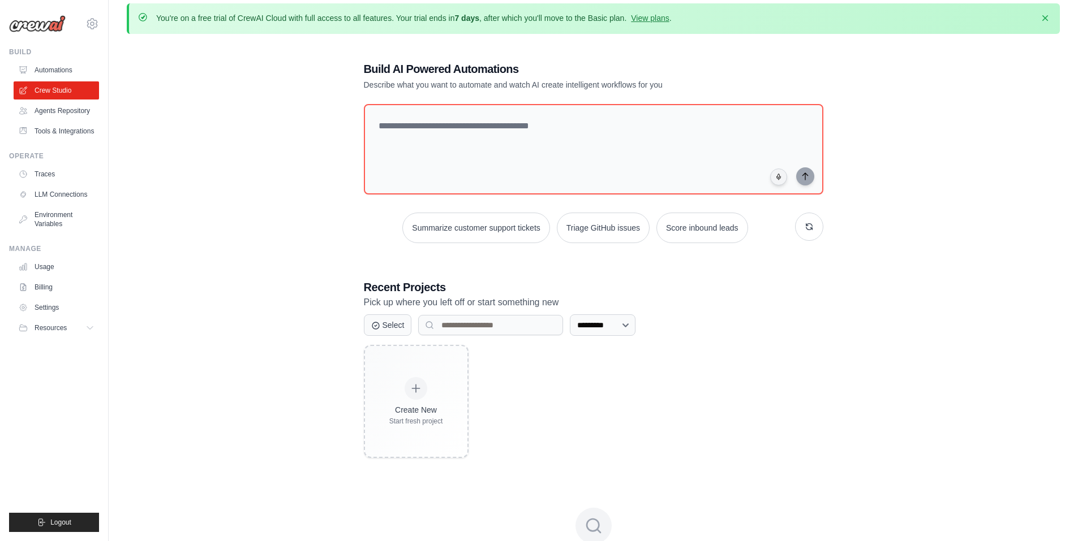
click at [288, 273] on div "**********" at bounding box center [593, 362] width 933 height 638
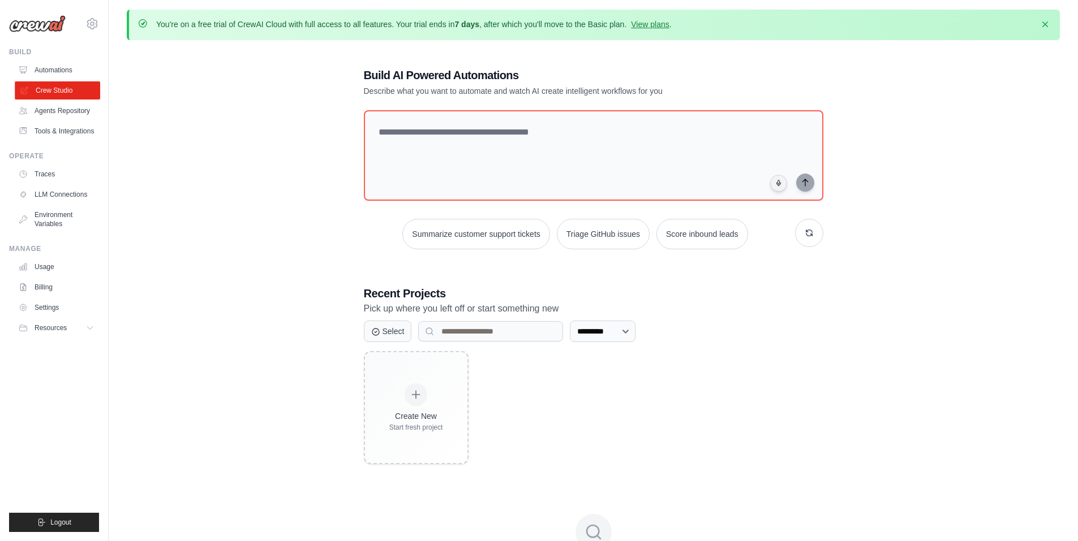
scroll to position [0, 0]
drag, startPoint x: 54, startPoint y: 68, endPoint x: 72, endPoint y: 69, distance: 18.7
click at [54, 68] on link "Automations" at bounding box center [57, 70] width 85 height 18
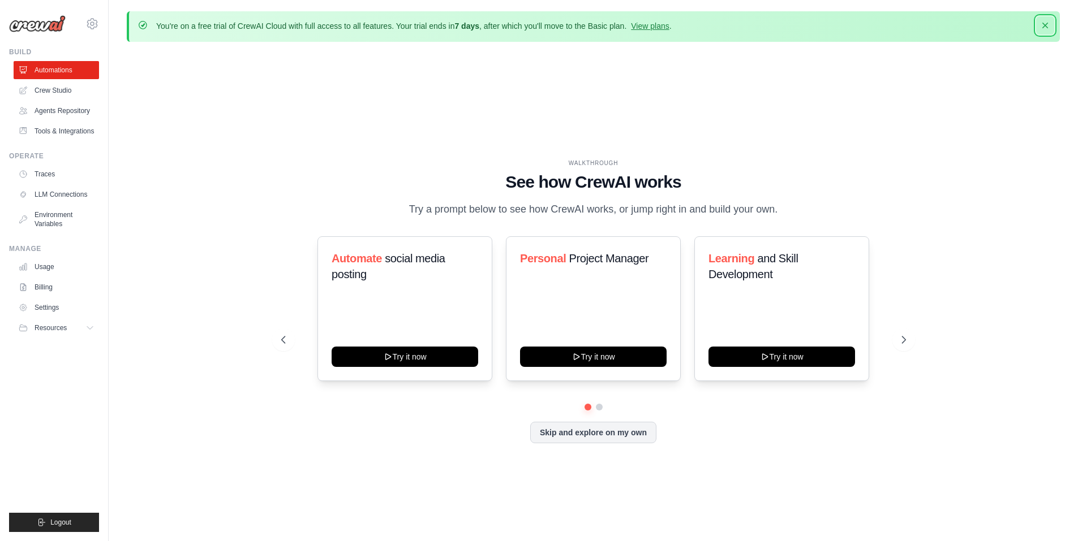
click at [1046, 29] on icon "button" at bounding box center [1044, 25] width 11 height 11
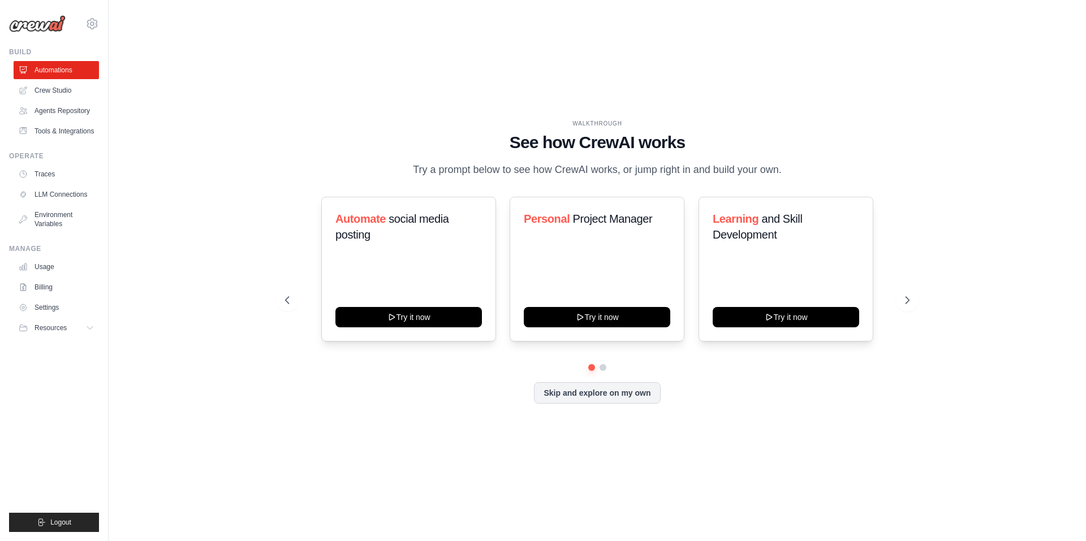
click at [51, 25] on img at bounding box center [37, 23] width 57 height 17
click at [64, 111] on link "Agents Repository" at bounding box center [57, 111] width 85 height 18
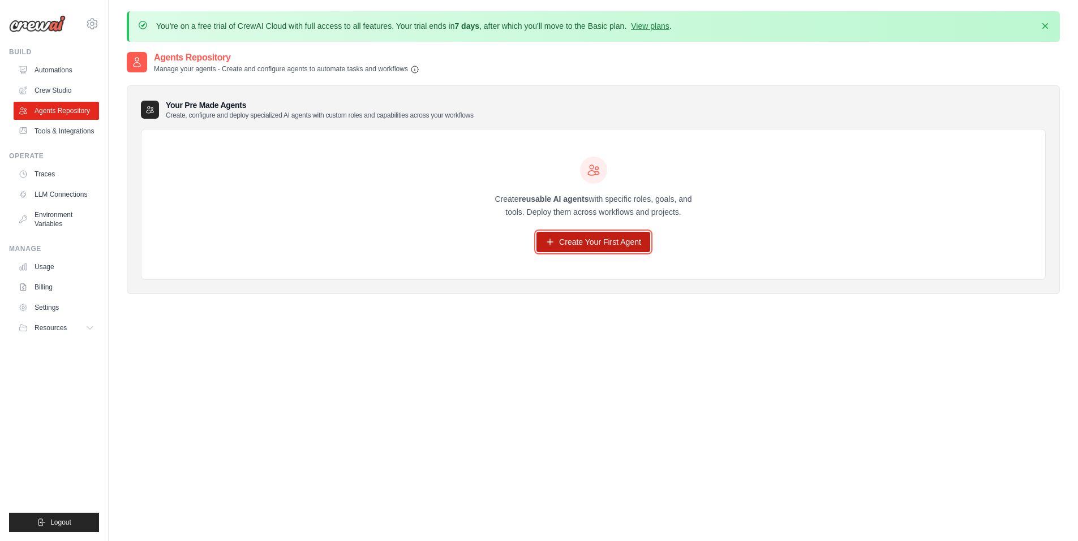
click at [595, 243] on link "Create Your First Agent" at bounding box center [593, 242] width 114 height 20
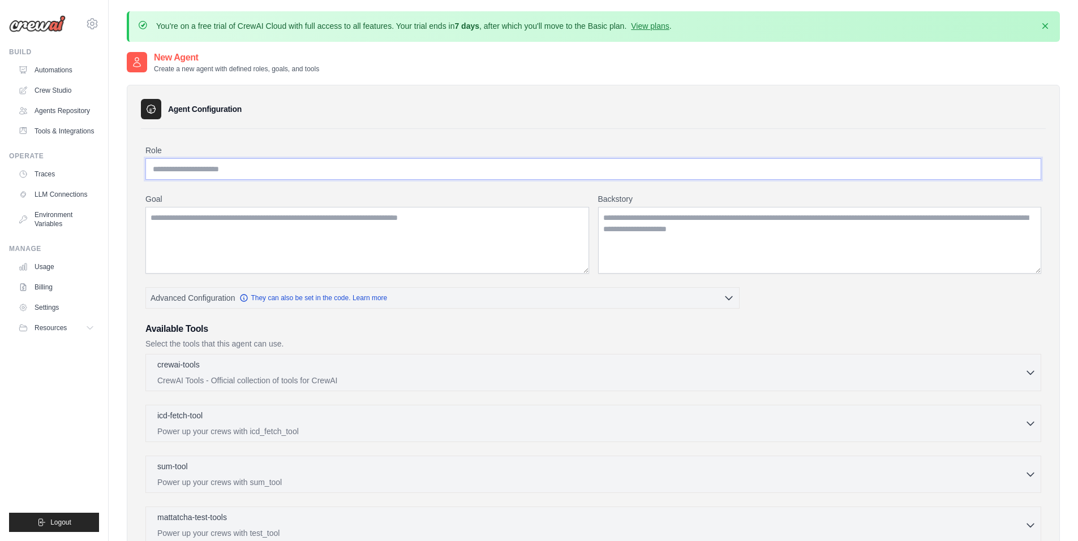
click at [209, 169] on input "Role" at bounding box center [593, 168] width 896 height 21
drag, startPoint x: 265, startPoint y: 229, endPoint x: 419, endPoint y: 252, distance: 155.0
click at [266, 230] on textarea "Goal" at bounding box center [367, 240] width 444 height 67
click at [671, 235] on textarea "Backstory" at bounding box center [820, 240] width 444 height 67
click at [725, 300] on icon "button" at bounding box center [728, 297] width 11 height 11
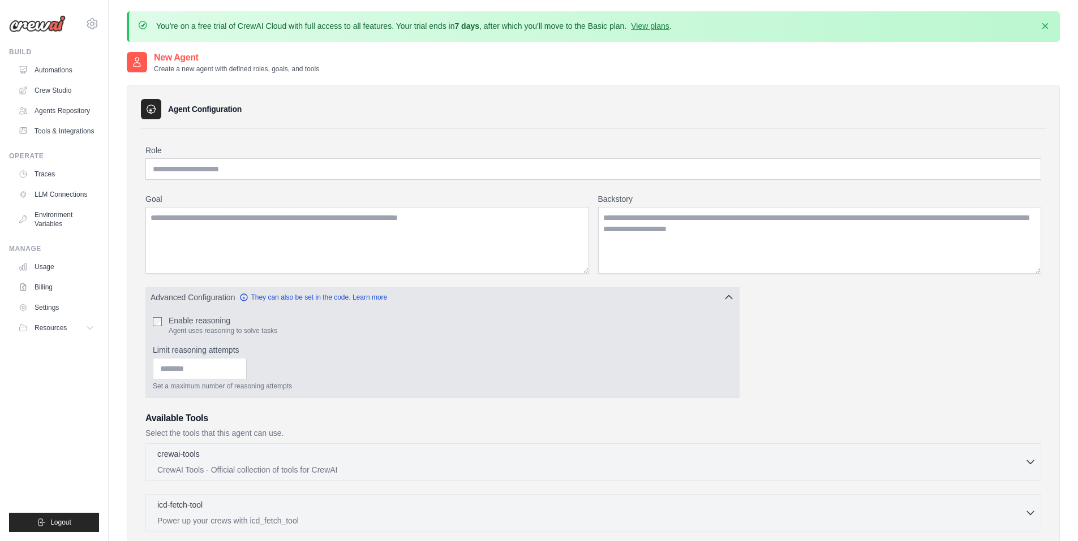
click at [725, 300] on icon "button" at bounding box center [728, 297] width 11 height 11
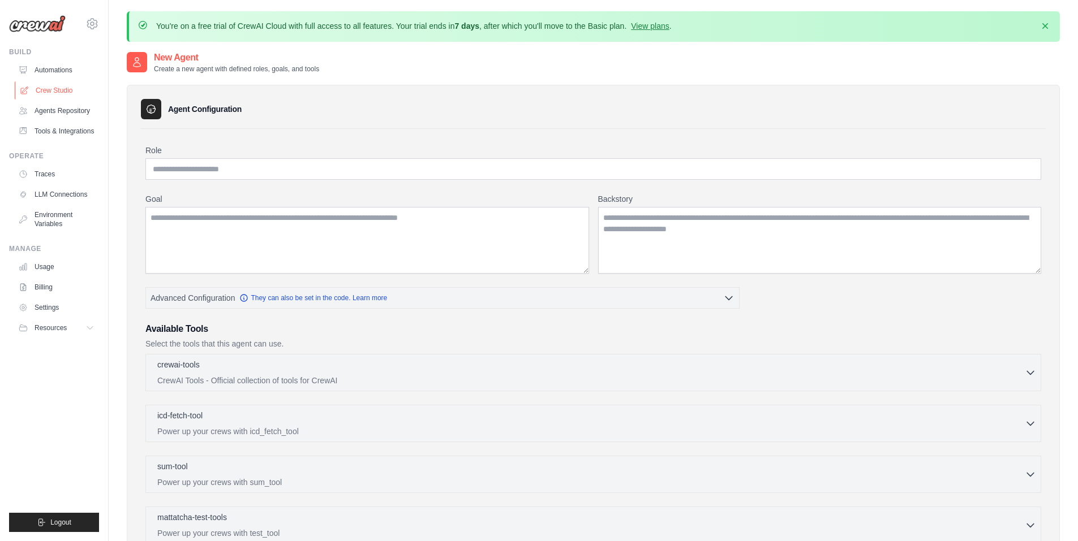
click at [47, 89] on link "Crew Studio" at bounding box center [57, 90] width 85 height 18
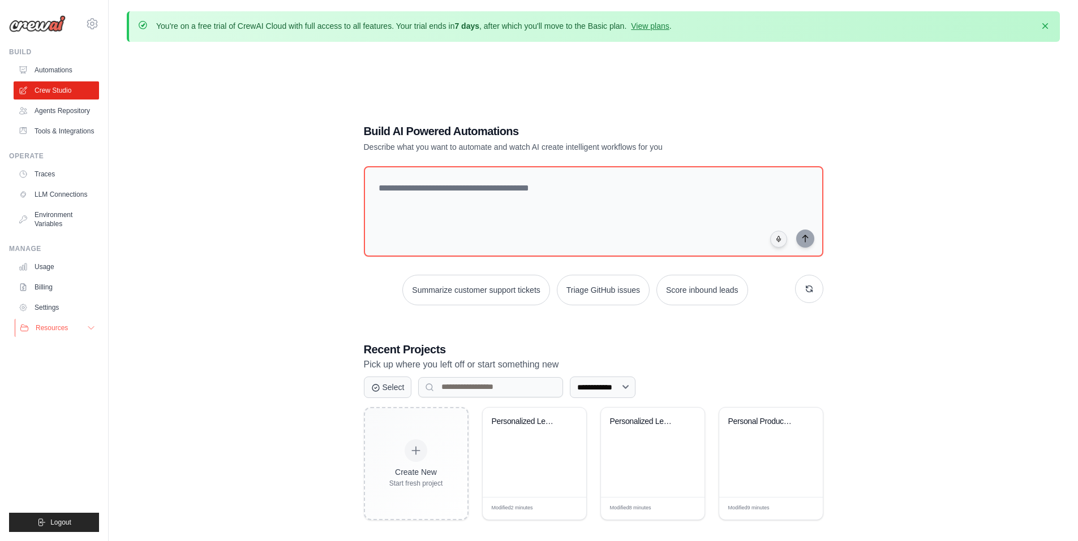
click at [95, 322] on button "Resources" at bounding box center [57, 328] width 85 height 18
click at [50, 365] on span "GitHub" at bounding box center [50, 365] width 21 height 9
click at [1051, 25] on button "Dismiss" at bounding box center [1045, 25] width 18 height 18
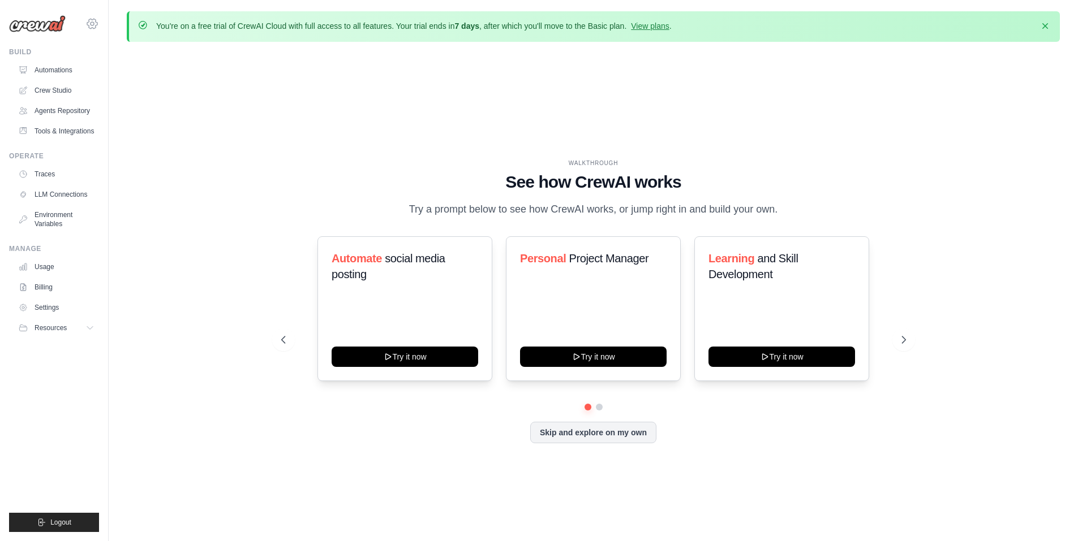
click at [92, 21] on icon at bounding box center [92, 24] width 14 height 14
click at [123, 66] on span "Settings" at bounding box center [141, 69] width 89 height 11
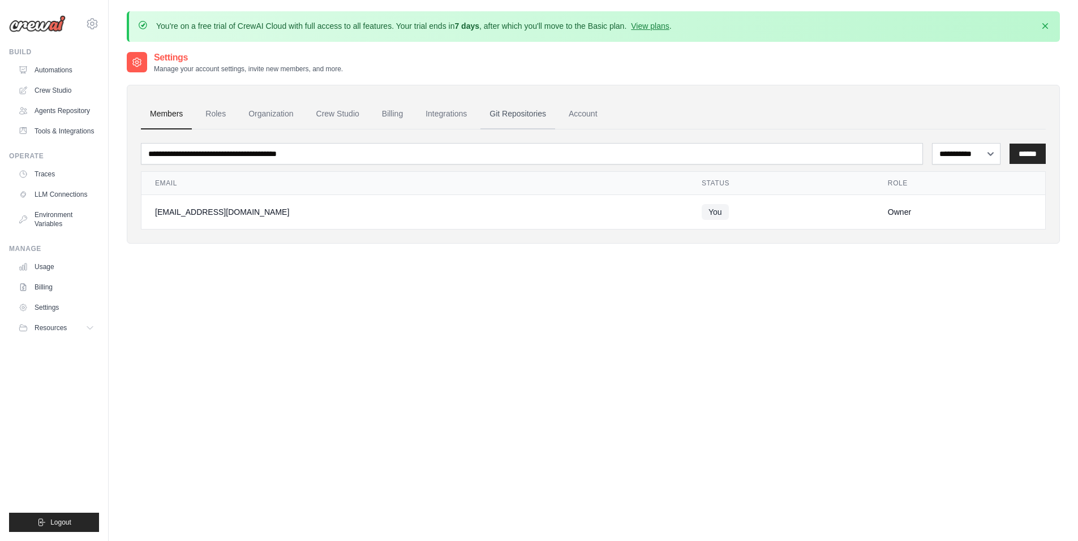
click at [509, 115] on link "Git Repositories" at bounding box center [517, 114] width 75 height 31
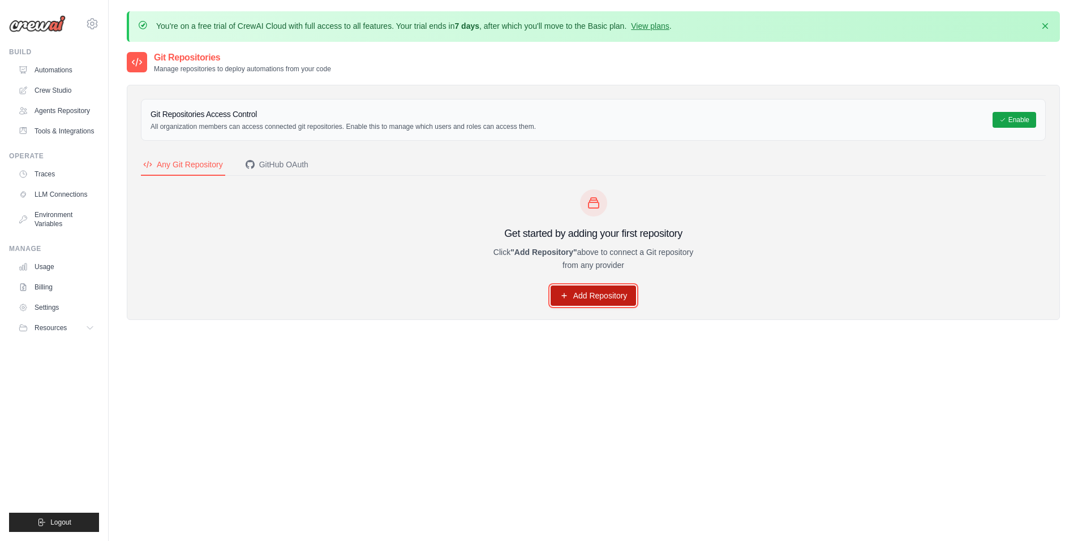
click at [590, 299] on link "Add Repository" at bounding box center [593, 296] width 86 height 20
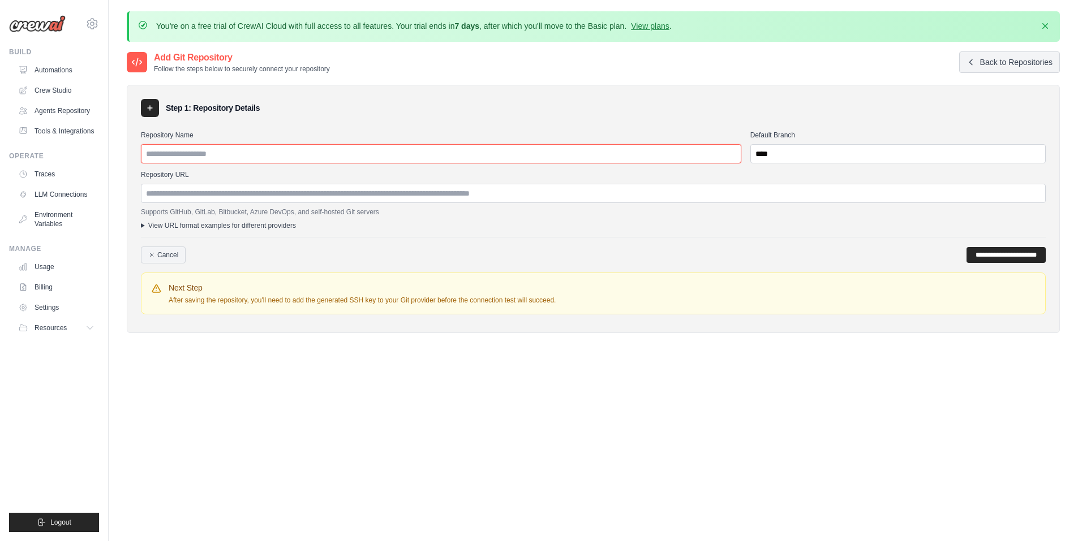
click at [170, 153] on input "Repository Name" at bounding box center [441, 153] width 600 height 19
click at [157, 200] on input "Repository URL" at bounding box center [593, 193] width 905 height 19
click at [143, 225] on summary "View URL format examples for different providers" at bounding box center [593, 225] width 905 height 9
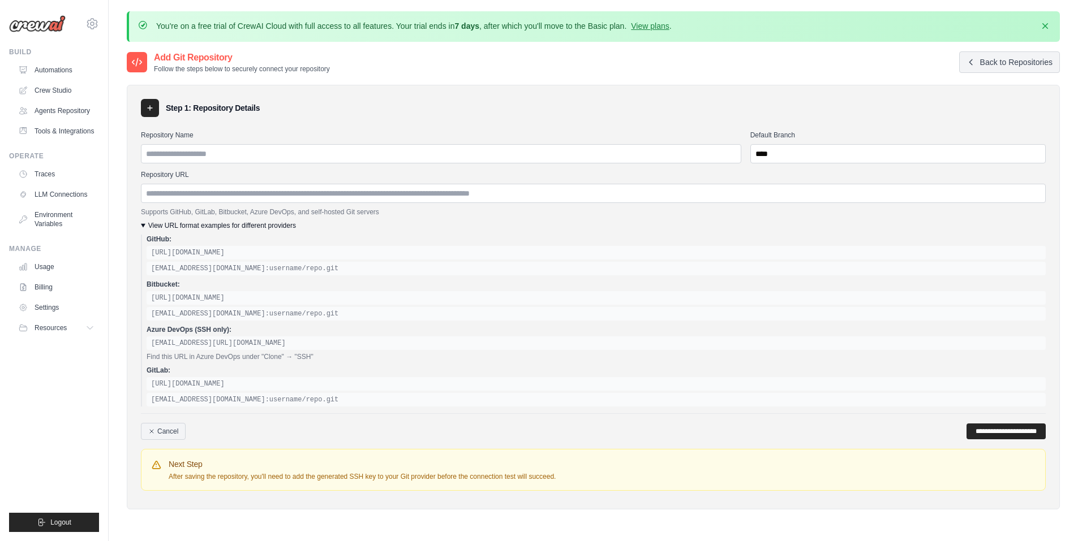
click at [143, 225] on summary "View URL format examples for different providers" at bounding box center [593, 225] width 905 height 9
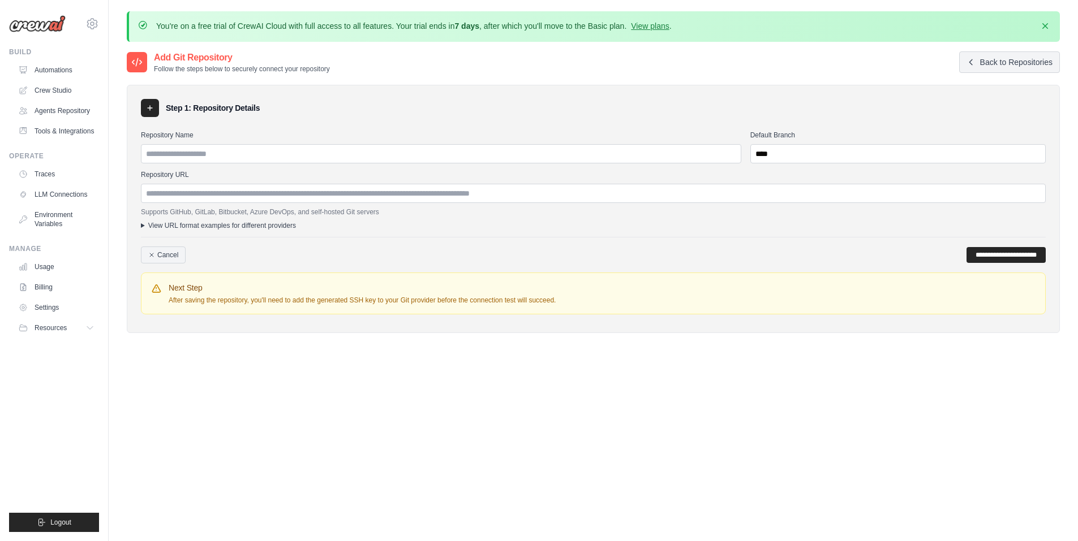
click at [150, 110] on icon at bounding box center [150, 108] width 5 height 5
click at [179, 158] on input "Repository Name" at bounding box center [441, 153] width 600 height 19
click at [176, 195] on input "Repository URL" at bounding box center [593, 193] width 905 height 19
click at [144, 227] on summary "View URL format examples for different providers" at bounding box center [593, 225] width 905 height 9
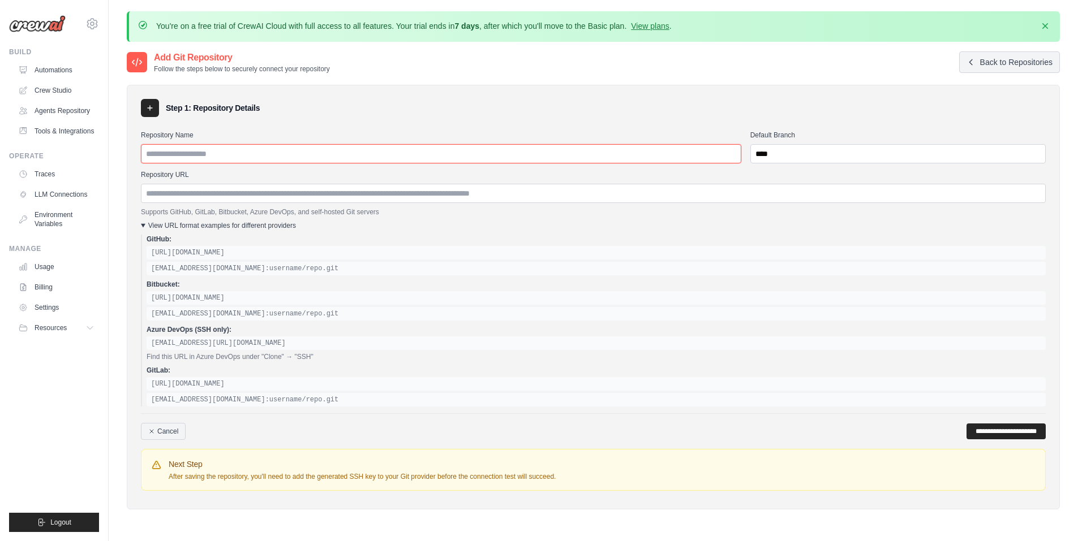
click at [145, 151] on input "Repository Name" at bounding box center [441, 153] width 600 height 19
click at [149, 194] on input "Repository URL" at bounding box center [593, 193] width 905 height 19
paste input "**********"
type input "**********"
click at [150, 153] on input "Repository Name" at bounding box center [441, 153] width 600 height 19
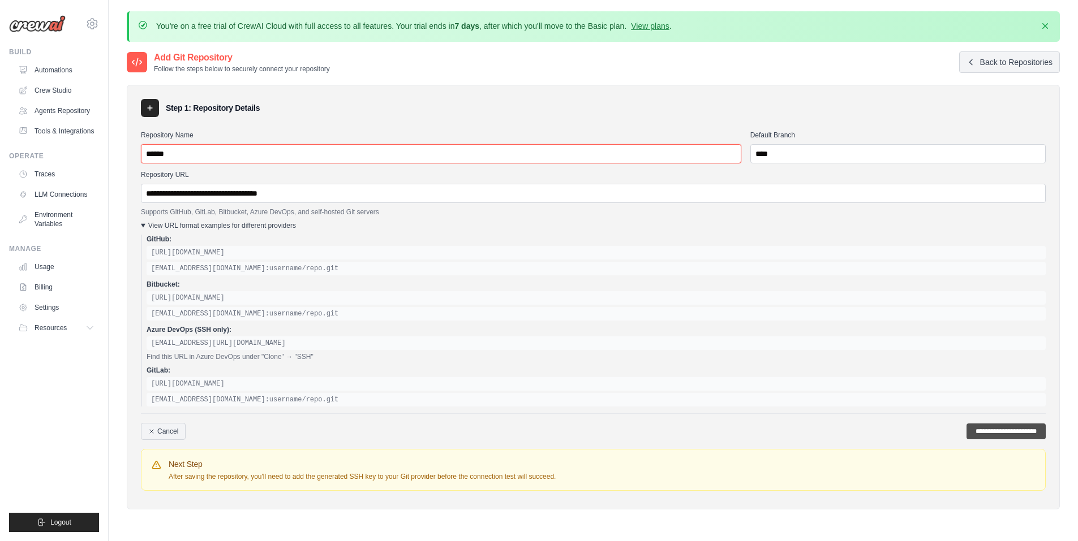
type input "******"
click at [987, 433] on input "**********" at bounding box center [1005, 432] width 79 height 16
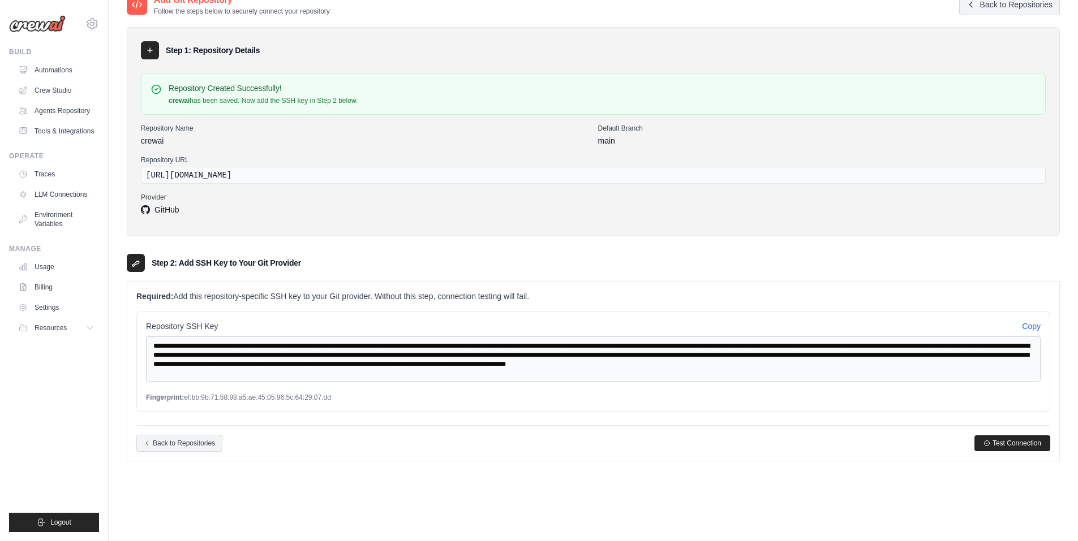
scroll to position [101, 0]
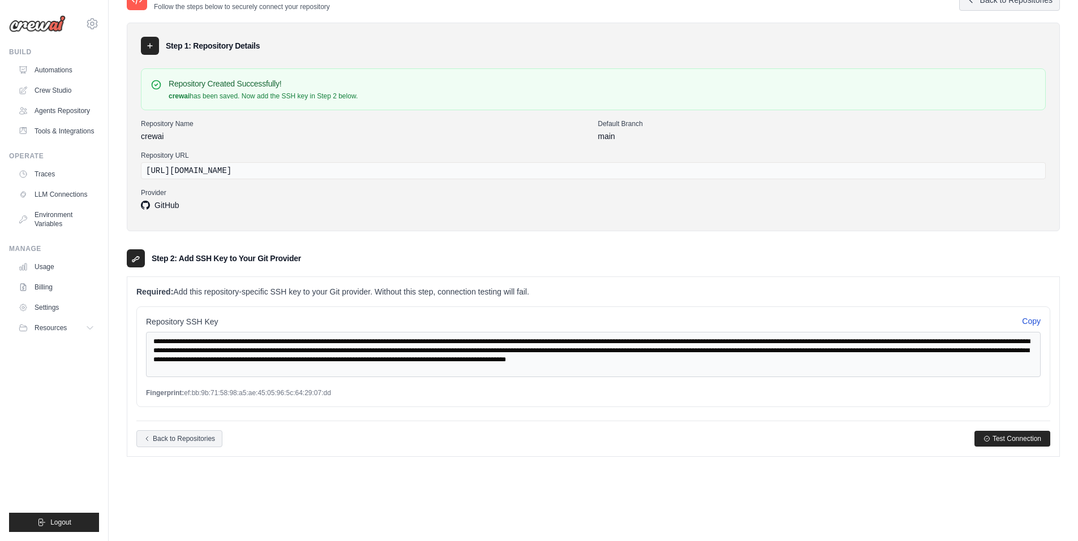
click at [1031, 321] on button "Copy" at bounding box center [1031, 321] width 19 height 11
click at [1002, 440] on span "Test Connection" at bounding box center [1016, 438] width 49 height 9
click at [1008, 442] on span "Test Connection" at bounding box center [1016, 438] width 49 height 9
click at [246, 287] on p "Required: Add this repository-specific SSH key to your Git provider. Without th…" at bounding box center [593, 291] width 914 height 11
drag, startPoint x: 170, startPoint y: 293, endPoint x: 511, endPoint y: 308, distance: 342.0
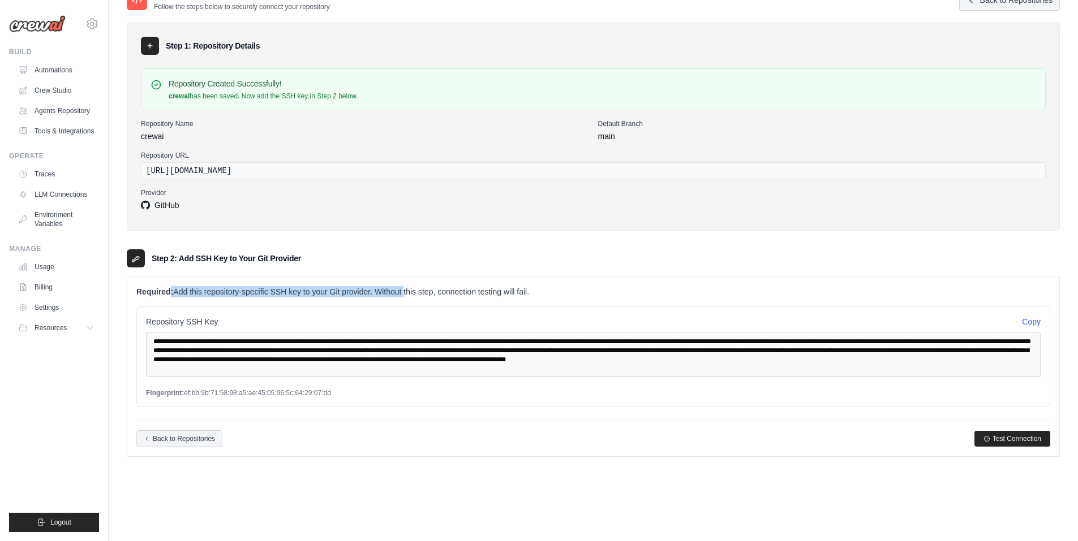
click at [385, 292] on p "Required: Add this repository-specific SSH key to your Git provider. Without th…" at bounding box center [593, 291] width 914 height 11
click at [1037, 321] on button "Copy" at bounding box center [1031, 321] width 19 height 11
click at [1012, 435] on span "Test Connection" at bounding box center [1016, 438] width 49 height 9
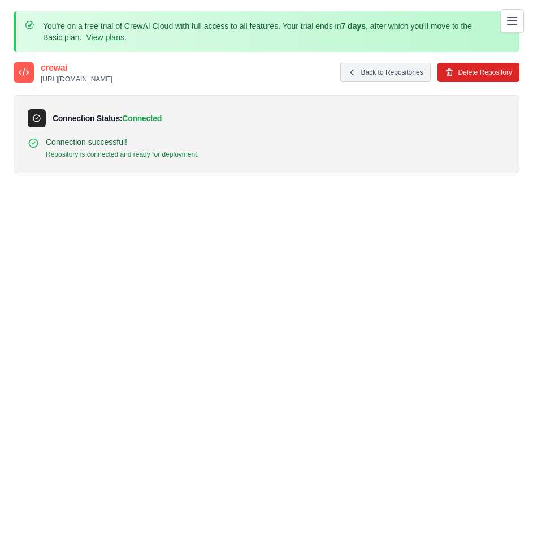
click at [105, 154] on p "Repository is connected and ready for deployment." at bounding box center [122, 154] width 153 height 9
click at [183, 151] on p "Repository is connected and ready for deployment." at bounding box center [122, 154] width 153 height 9
click at [132, 145] on p "Connection successful!" at bounding box center [122, 141] width 153 height 11
click at [391, 78] on link "Back to Repositories" at bounding box center [386, 72] width 91 height 19
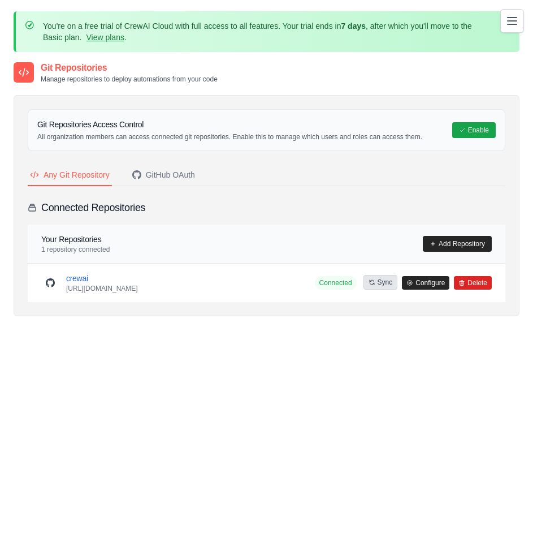
click at [383, 283] on button "Sync" at bounding box center [381, 282] width 35 height 15
drag, startPoint x: 114, startPoint y: 286, endPoint x: 113, endPoint y: 279, distance: 6.8
click at [115, 286] on p "https://github.com/andreylps/crewai.git" at bounding box center [102, 288] width 72 height 9
click at [169, 176] on div "GitHub OAuth" at bounding box center [163, 174] width 63 height 11
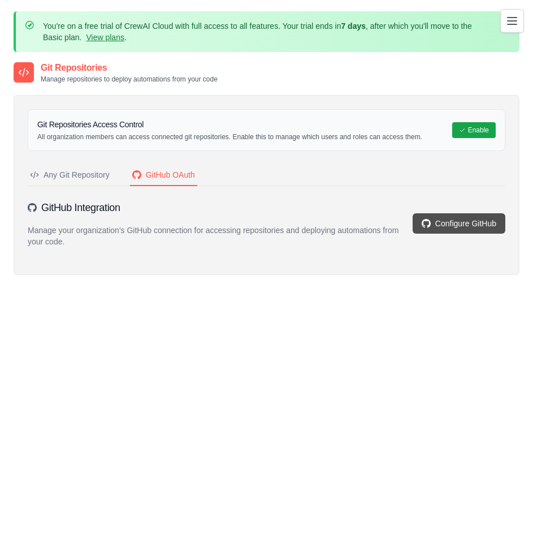
click at [460, 225] on link "Configure GitHub" at bounding box center [459, 223] width 93 height 20
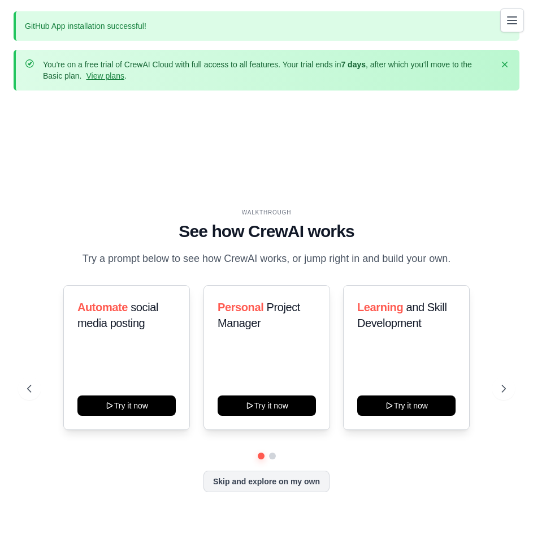
click at [509, 23] on icon "Toggle navigation" at bounding box center [513, 21] width 14 height 14
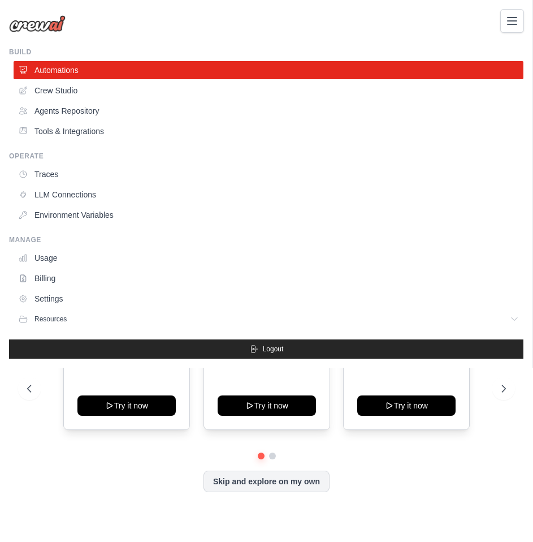
click at [29, 491] on div "[EMAIL_ADDRESS][DOMAIN_NAME] Settings Build Automations" at bounding box center [266, 271] width 533 height 542
click at [300, 29] on div "[EMAIL_ADDRESS][DOMAIN_NAME] Settings" at bounding box center [266, 18] width 515 height 36
